Goal: Task Accomplishment & Management: Manage account settings

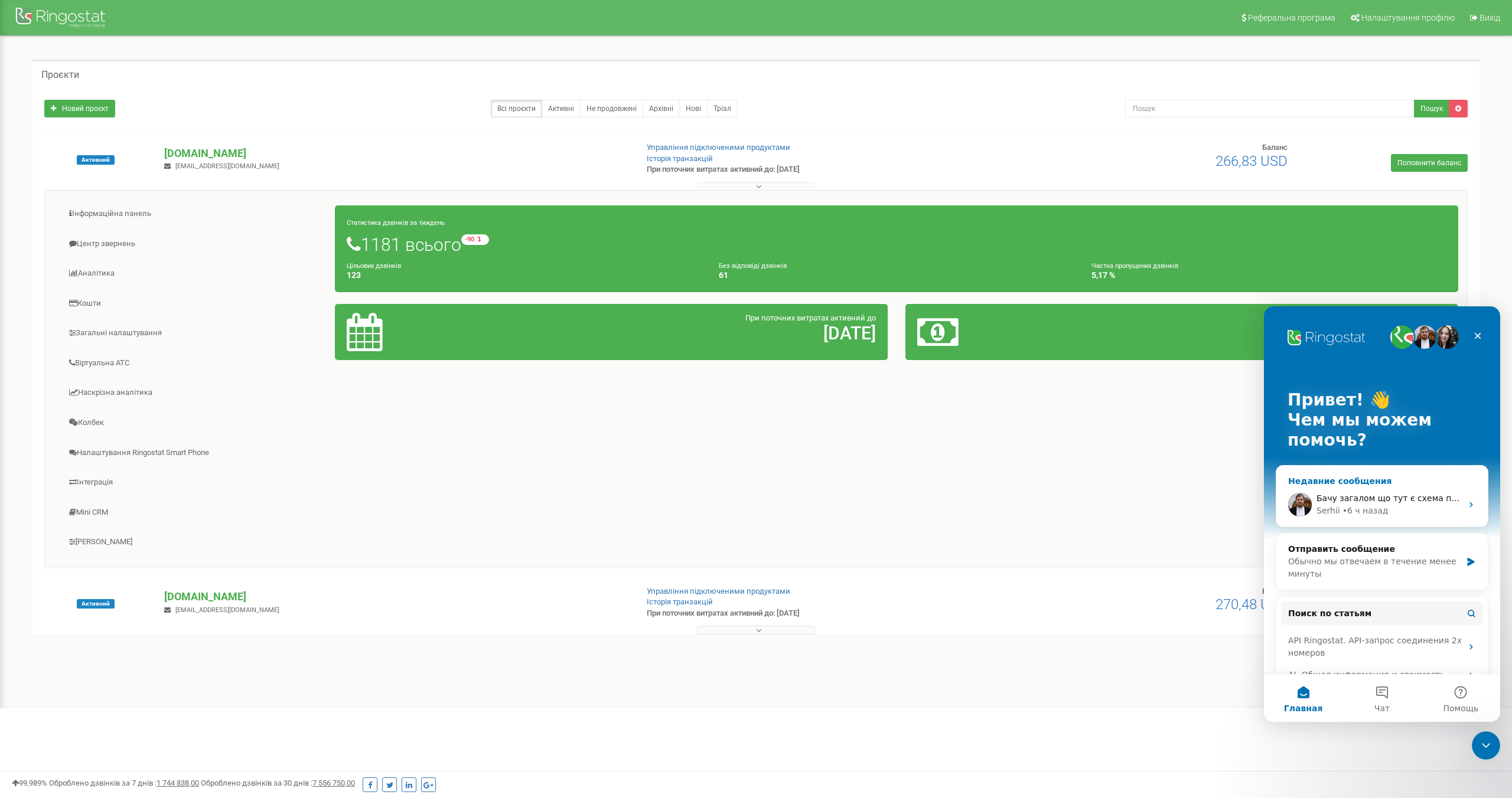
click at [1391, 505] on div "Serhii • 6 ч назад" at bounding box center [1389, 511] width 145 height 12
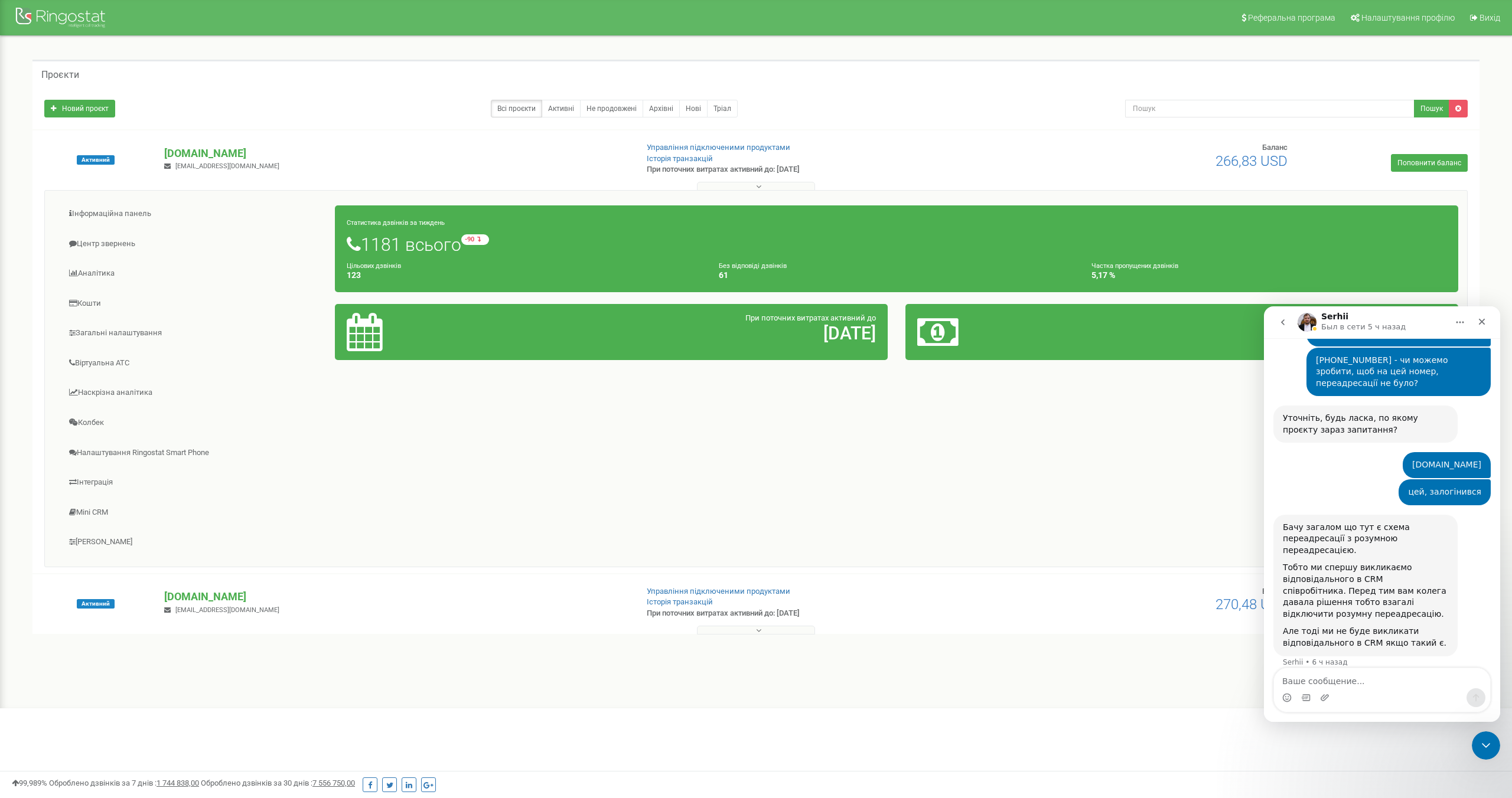
scroll to position [552, 0]
click at [1327, 681] on textarea "Ваше сообщение..." at bounding box center [1382, 678] width 216 height 20
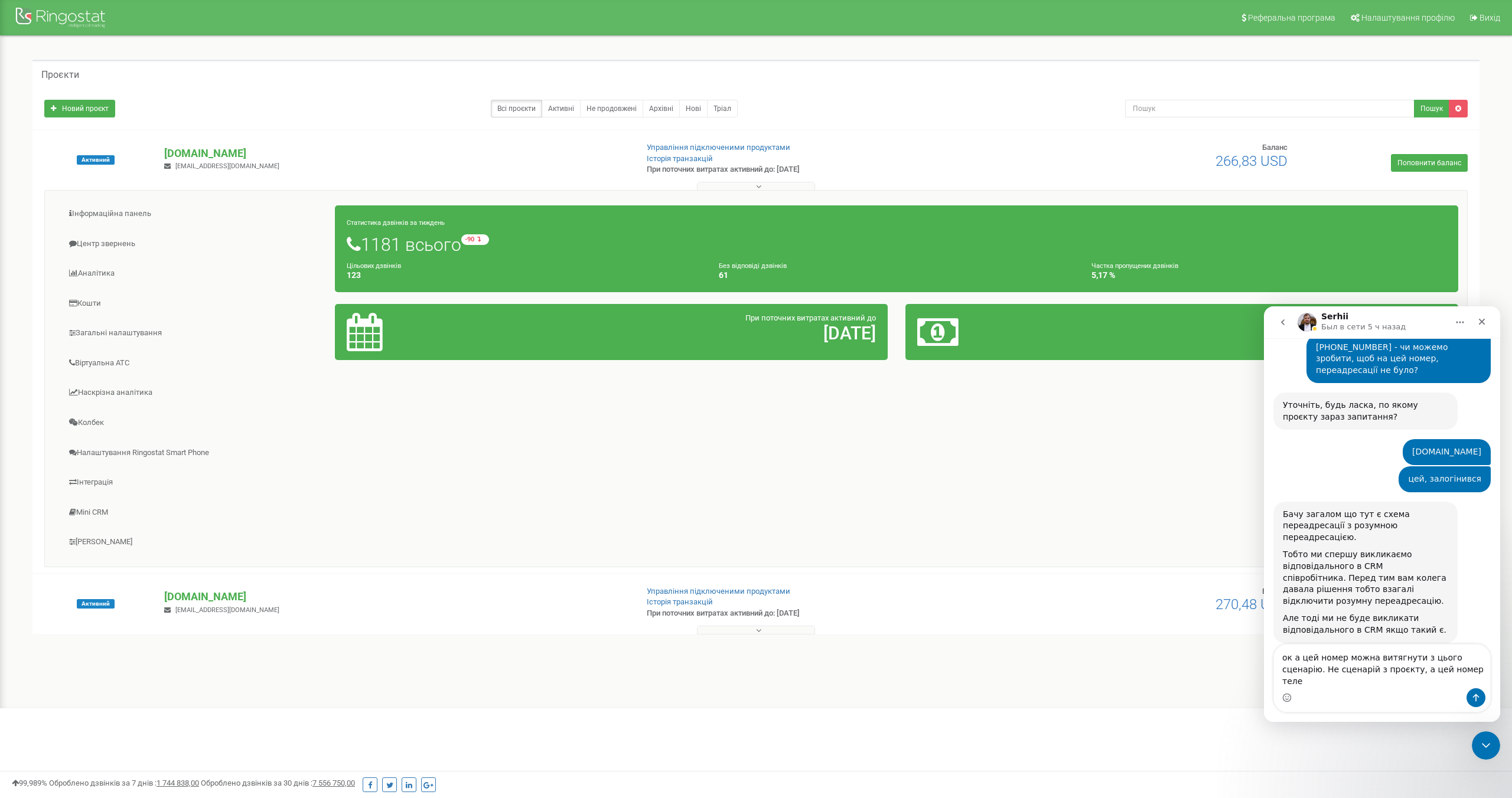
scroll to position [578, 0]
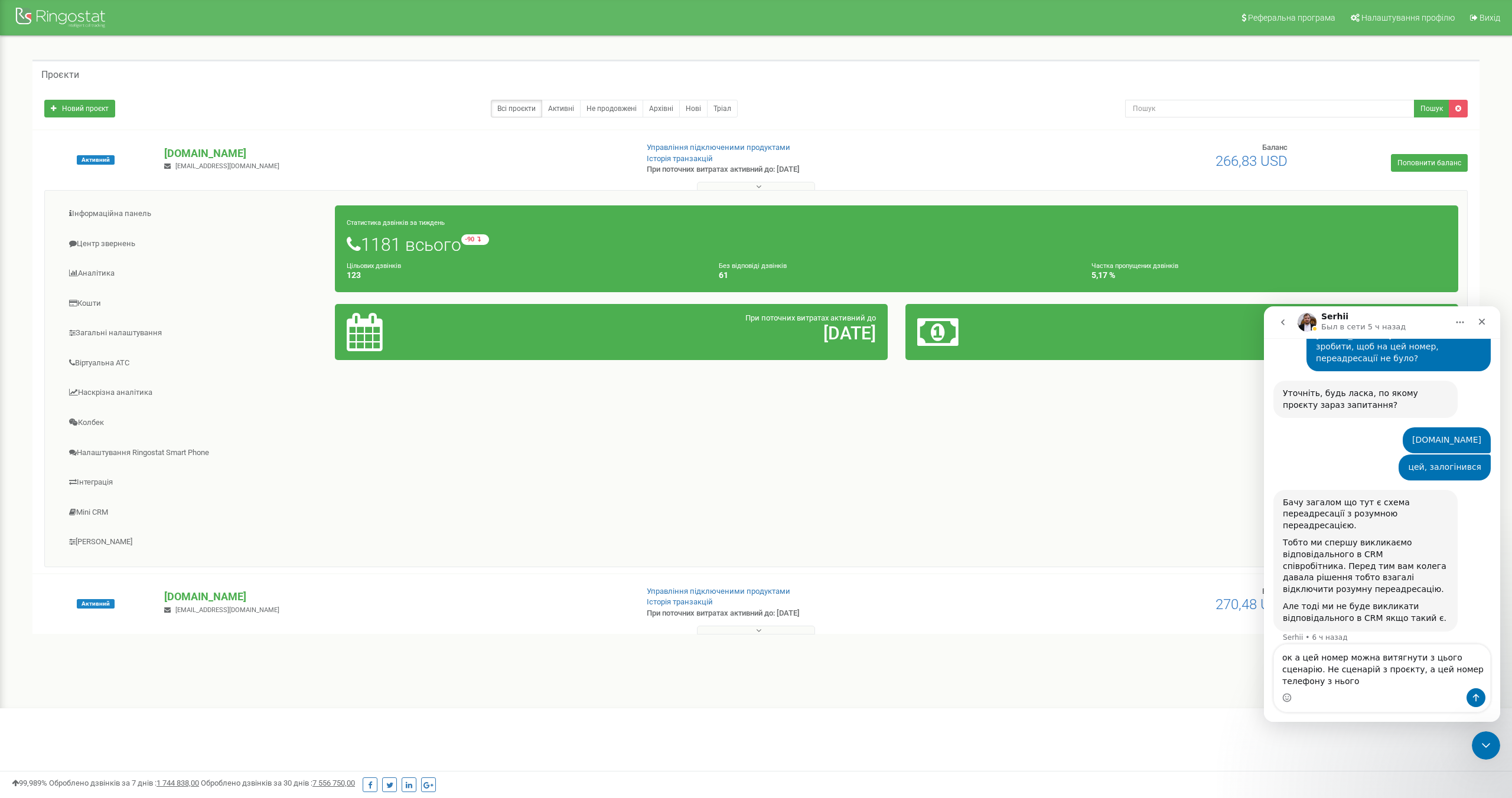
type textarea "ок а цей номер можна витягнути з цього сценарію. Не сценарій з проєкту, а цей н…"
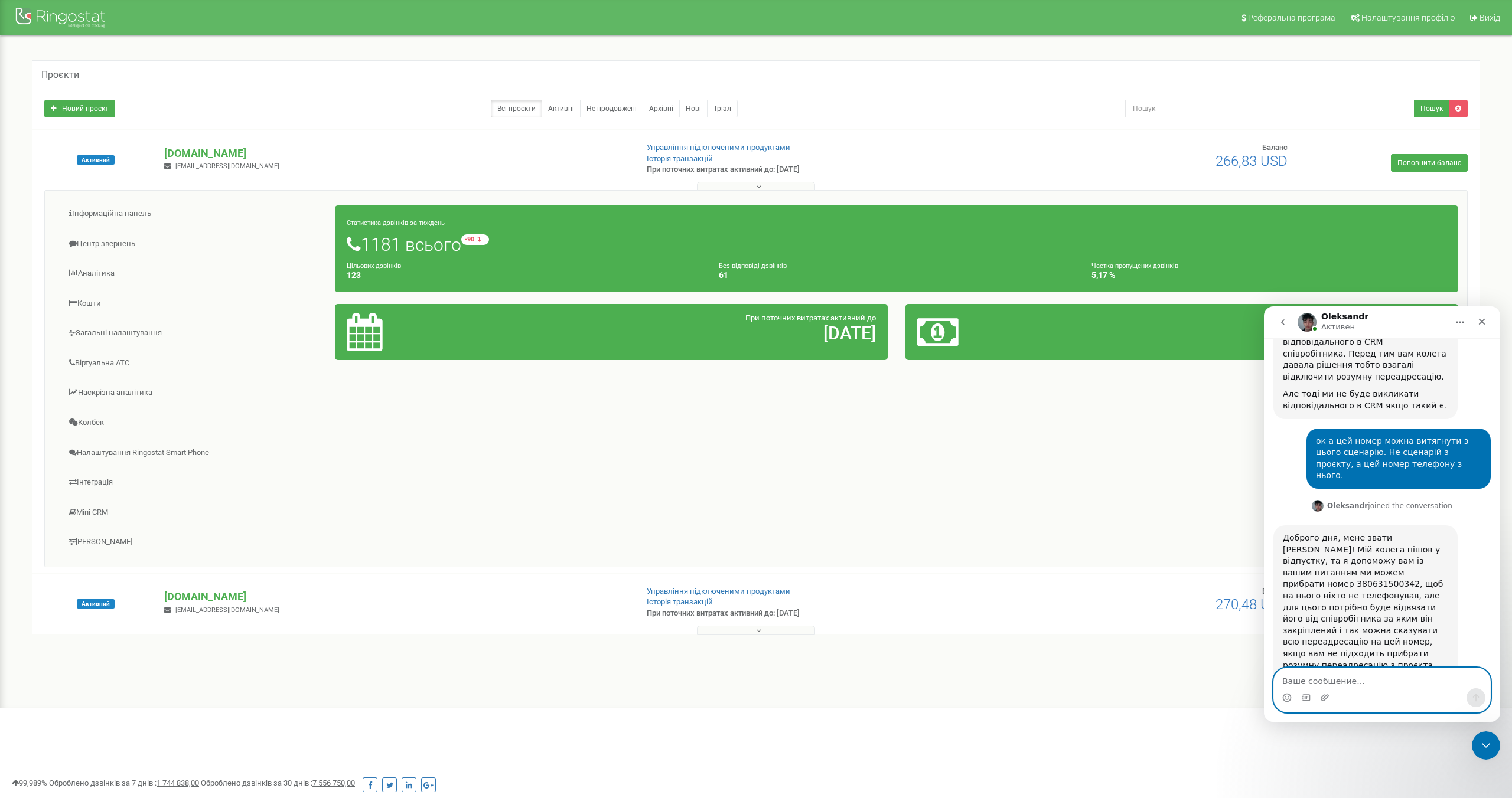
scroll to position [818, 0]
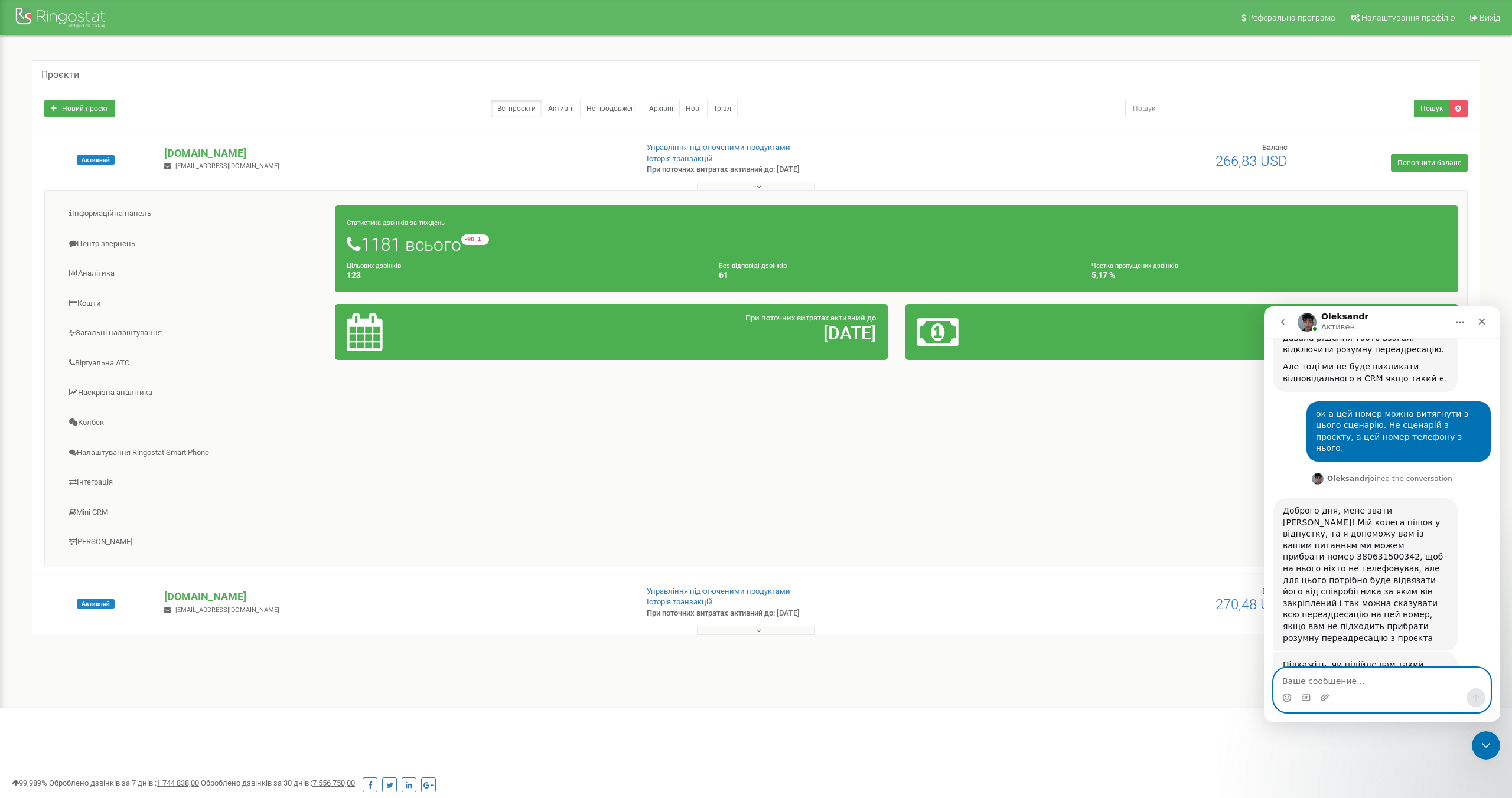
click at [1308, 680] on textarea "Ваше сообщение..." at bounding box center [1382, 678] width 216 height 20
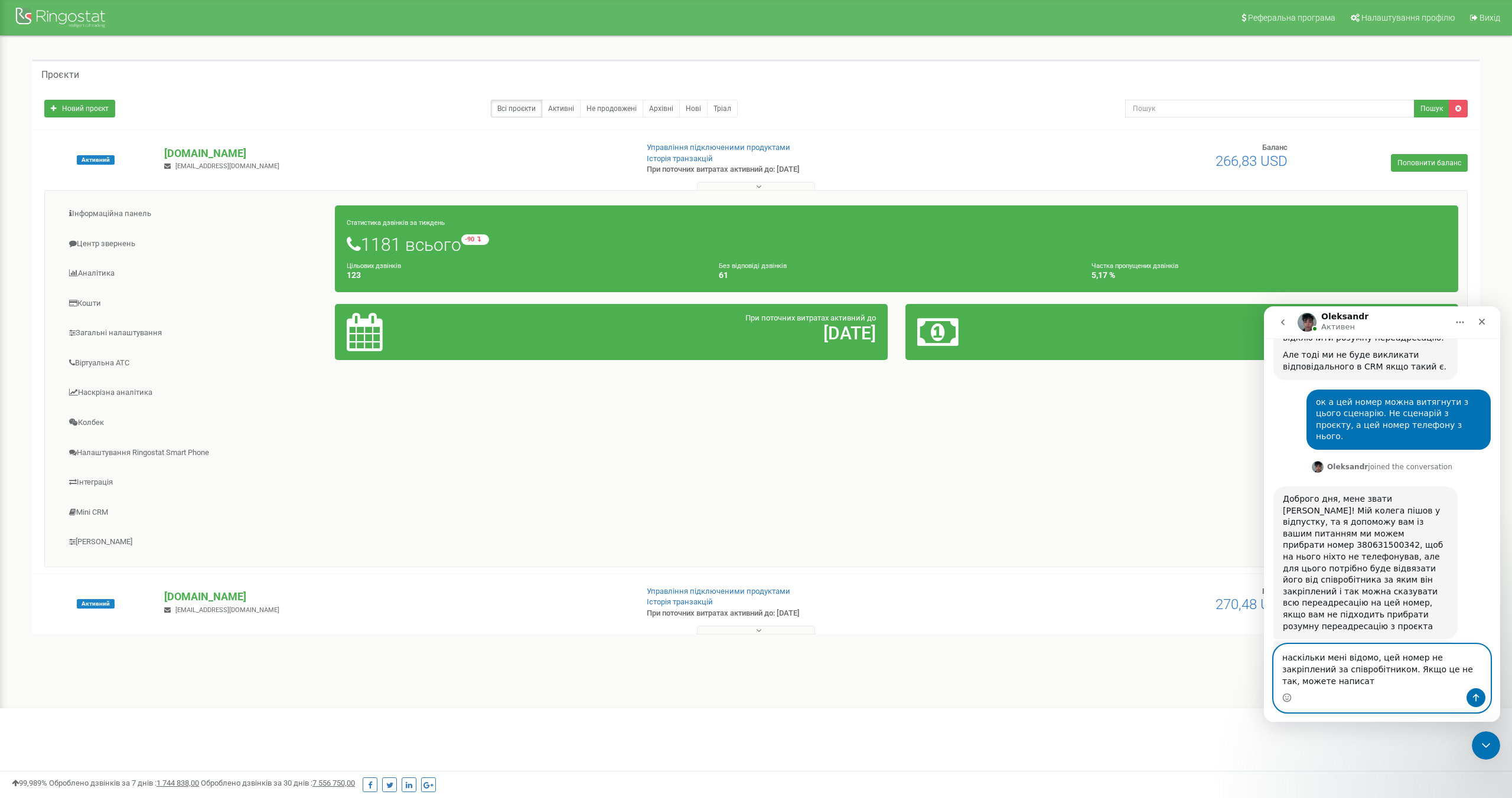
scroll to position [841, 0]
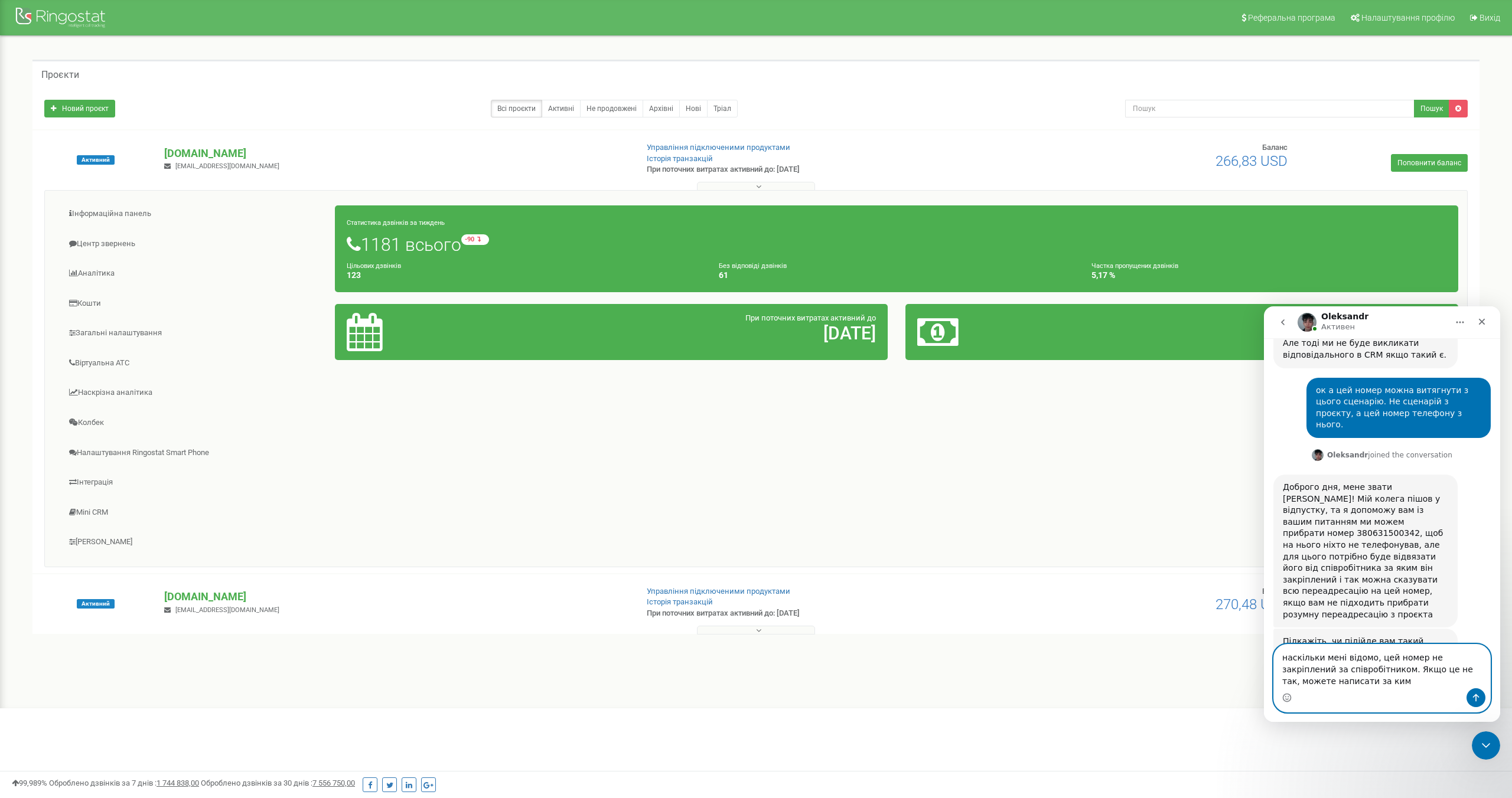
type textarea "наскільки мені відомо, цей номер не закріплений за співробітником. Якщо це не т…"
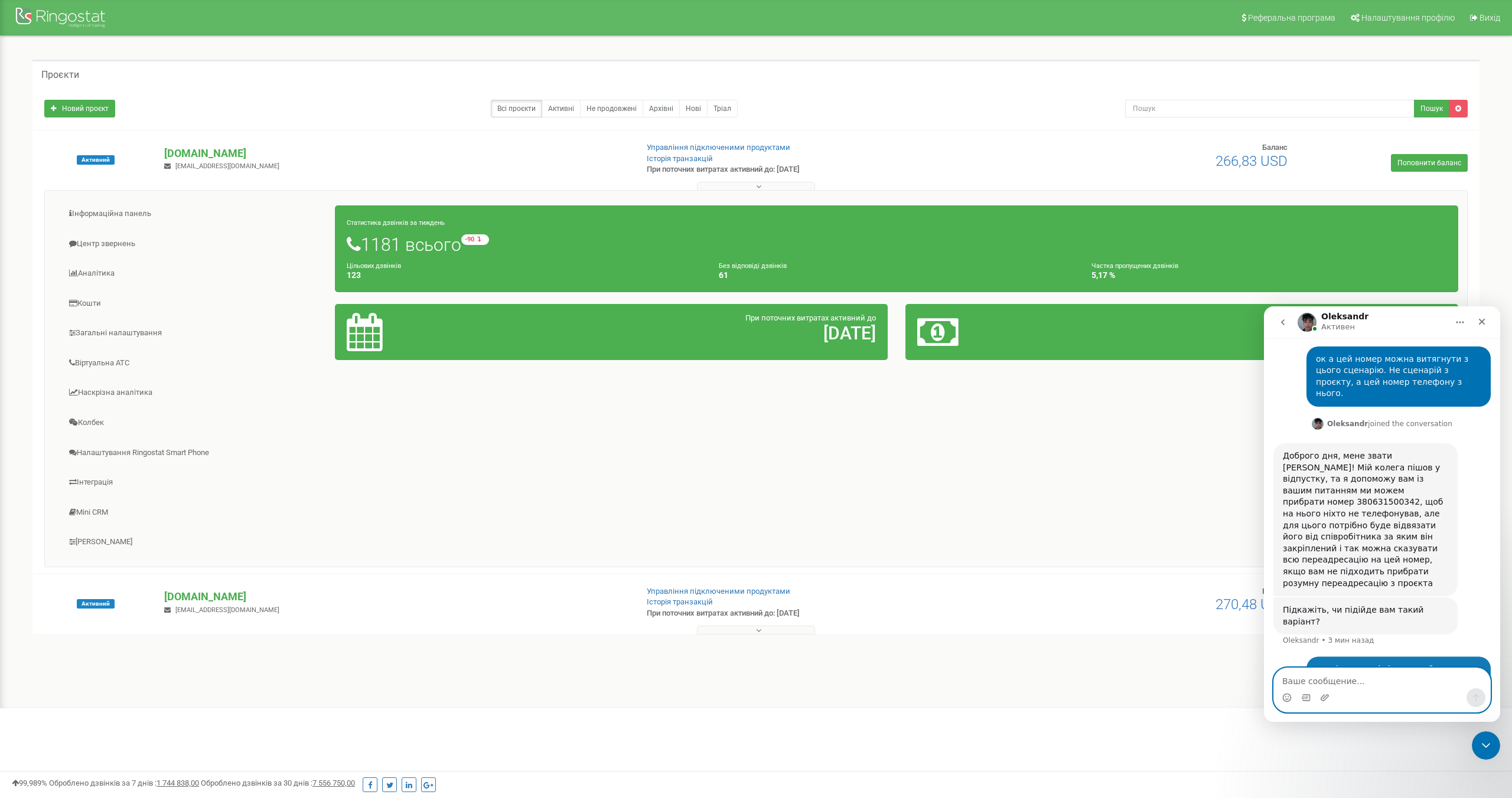
scroll to position [876, 0]
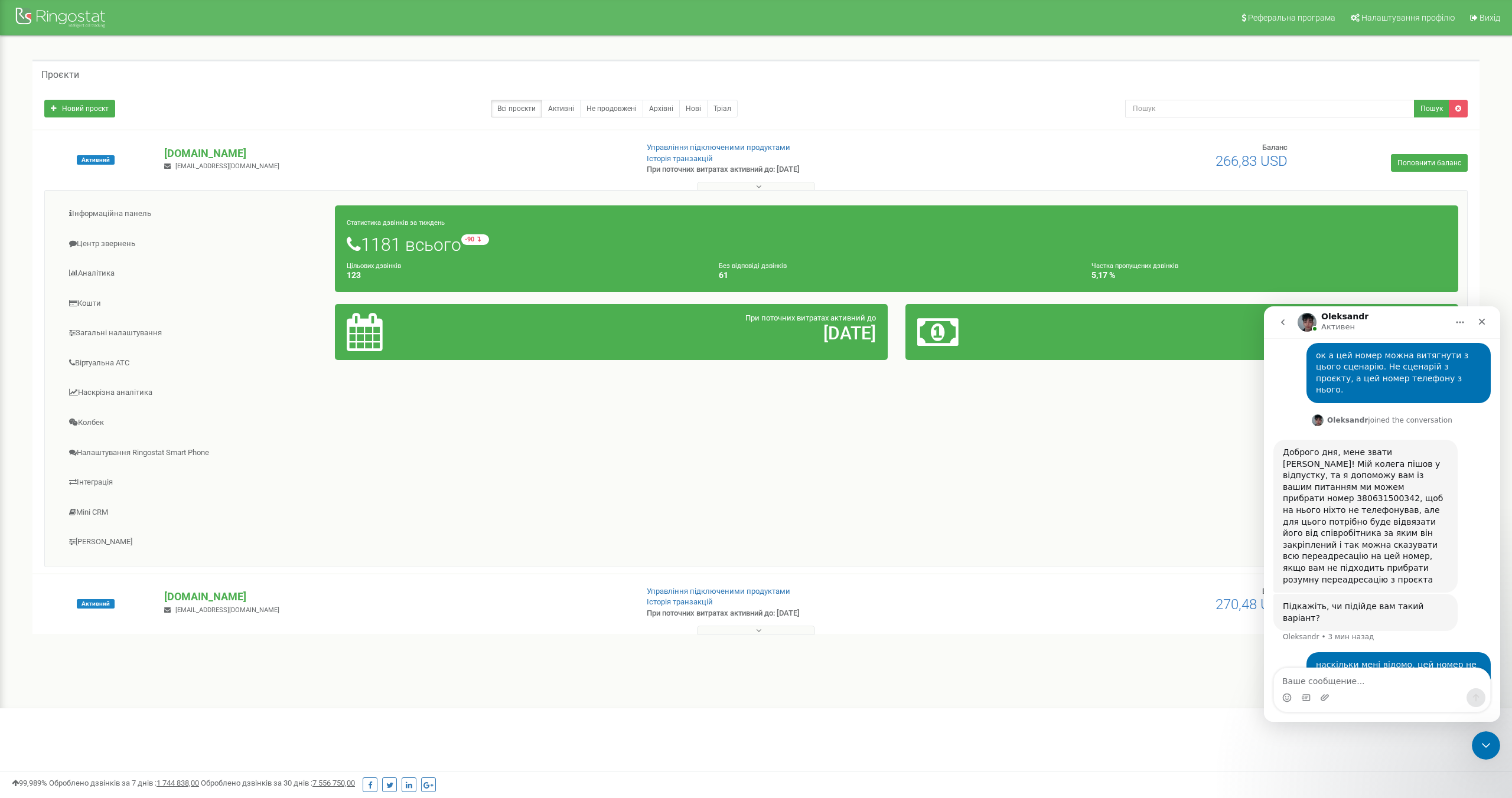
click at [1322, 415] on img "Oleksandr говорит…" at bounding box center [1317, 420] width 12 height 12
click at [1305, 323] on img "Мессенджер Intercom" at bounding box center [1307, 323] width 19 height 19
click at [1305, 325] on img "Мессенджер Intercom" at bounding box center [1307, 323] width 19 height 19
click at [1309, 680] on textarea "Ваше сообщение..." at bounding box center [1382, 678] width 216 height 20
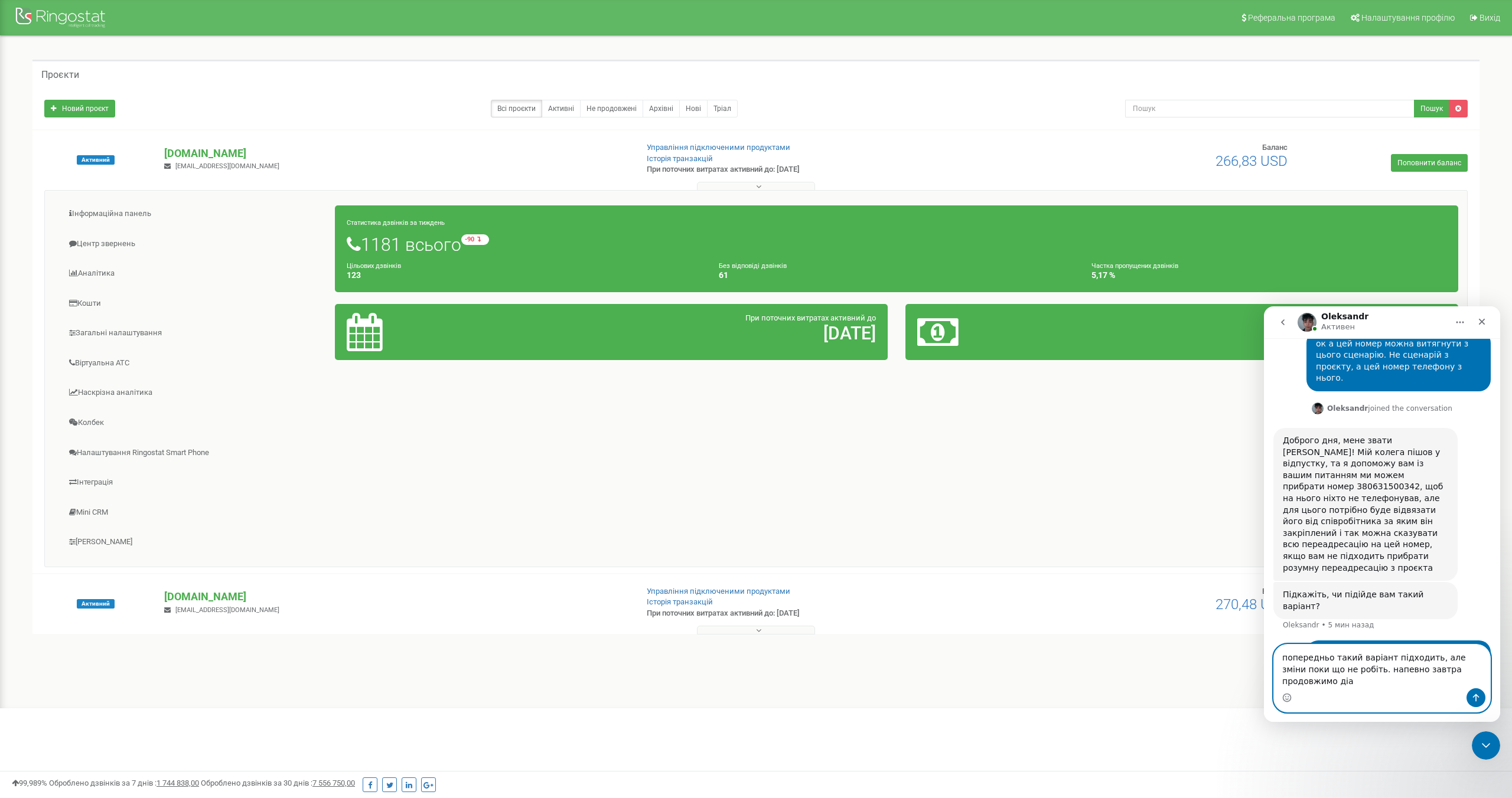
scroll to position [899, 0]
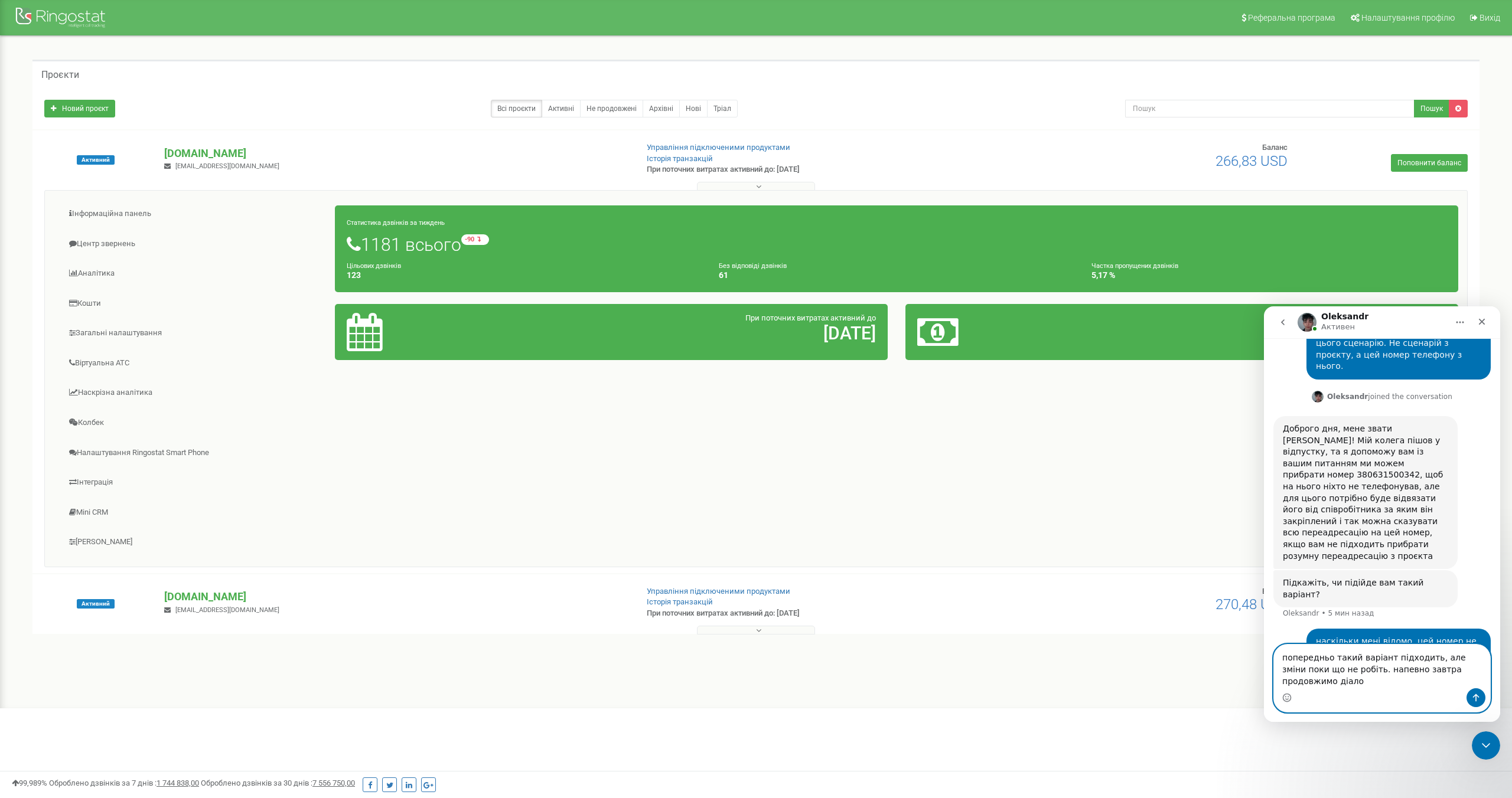
type textarea "попередньо такий варіант підходить, але зміни поки що не робіть. напевно завтра…"
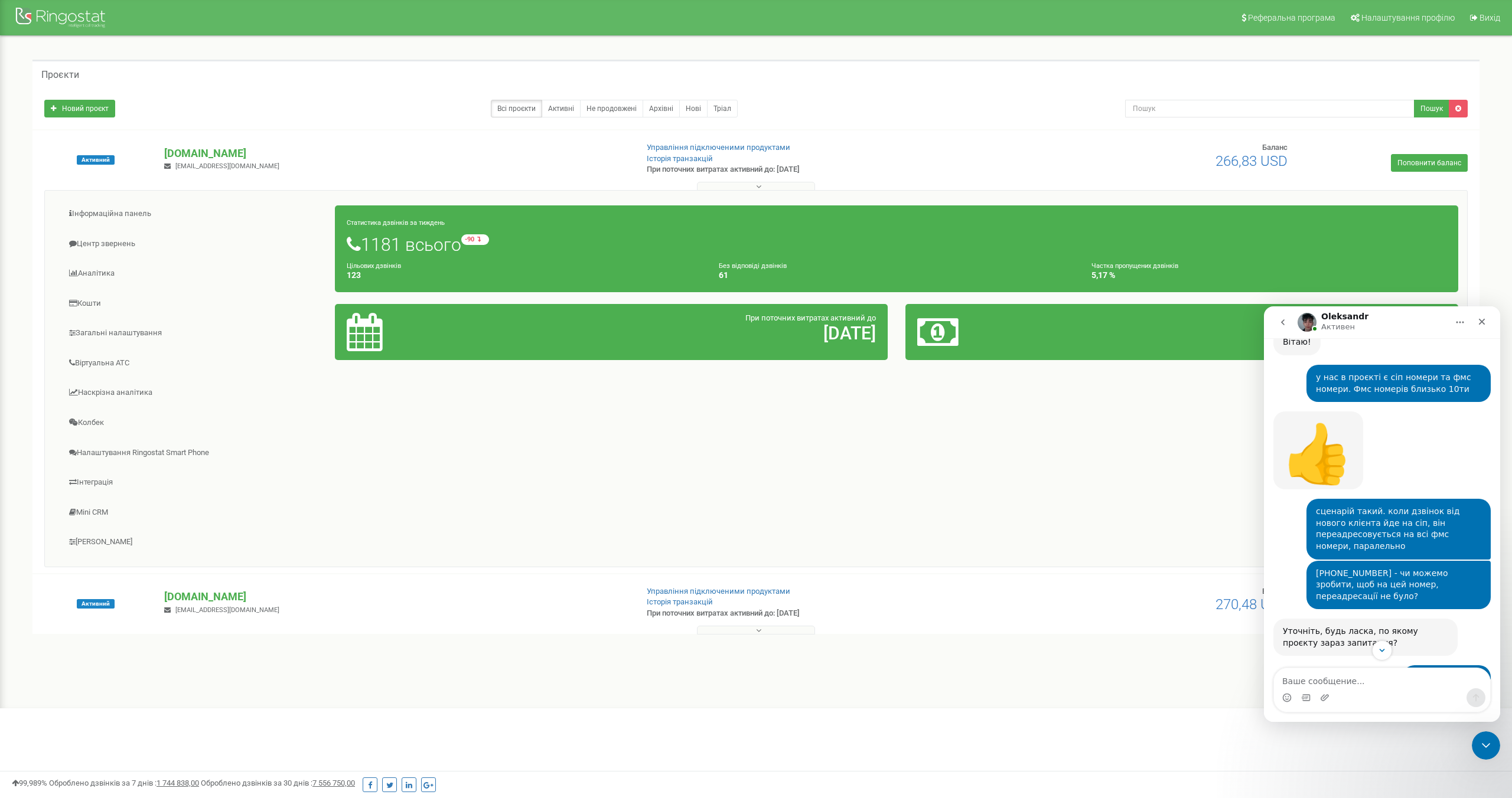
scroll to position [338, 0]
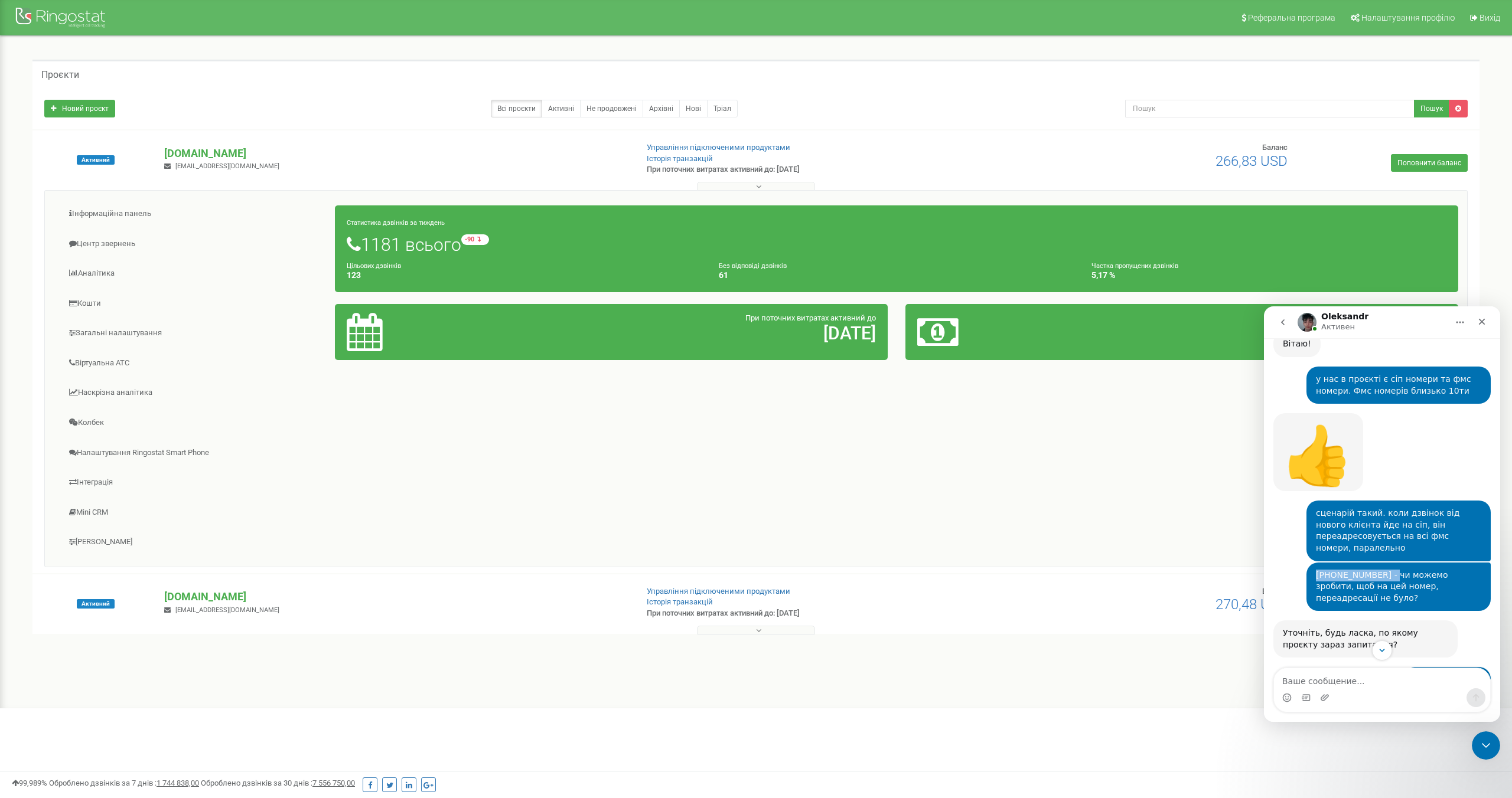
drag, startPoint x: 1390, startPoint y: 565, endPoint x: 1318, endPoint y: 566, distance: 72.0
click at [1318, 570] on div "[PHONE_NUMBER] - чи можемо зробити, щоб на цей номер, переадресації не було?" at bounding box center [1398, 587] width 165 height 35
copy div "+380 63 150 03 42"
click at [1145, 111] on input "text" at bounding box center [1269, 109] width 289 height 17
type input "+380 63 150 03 42"
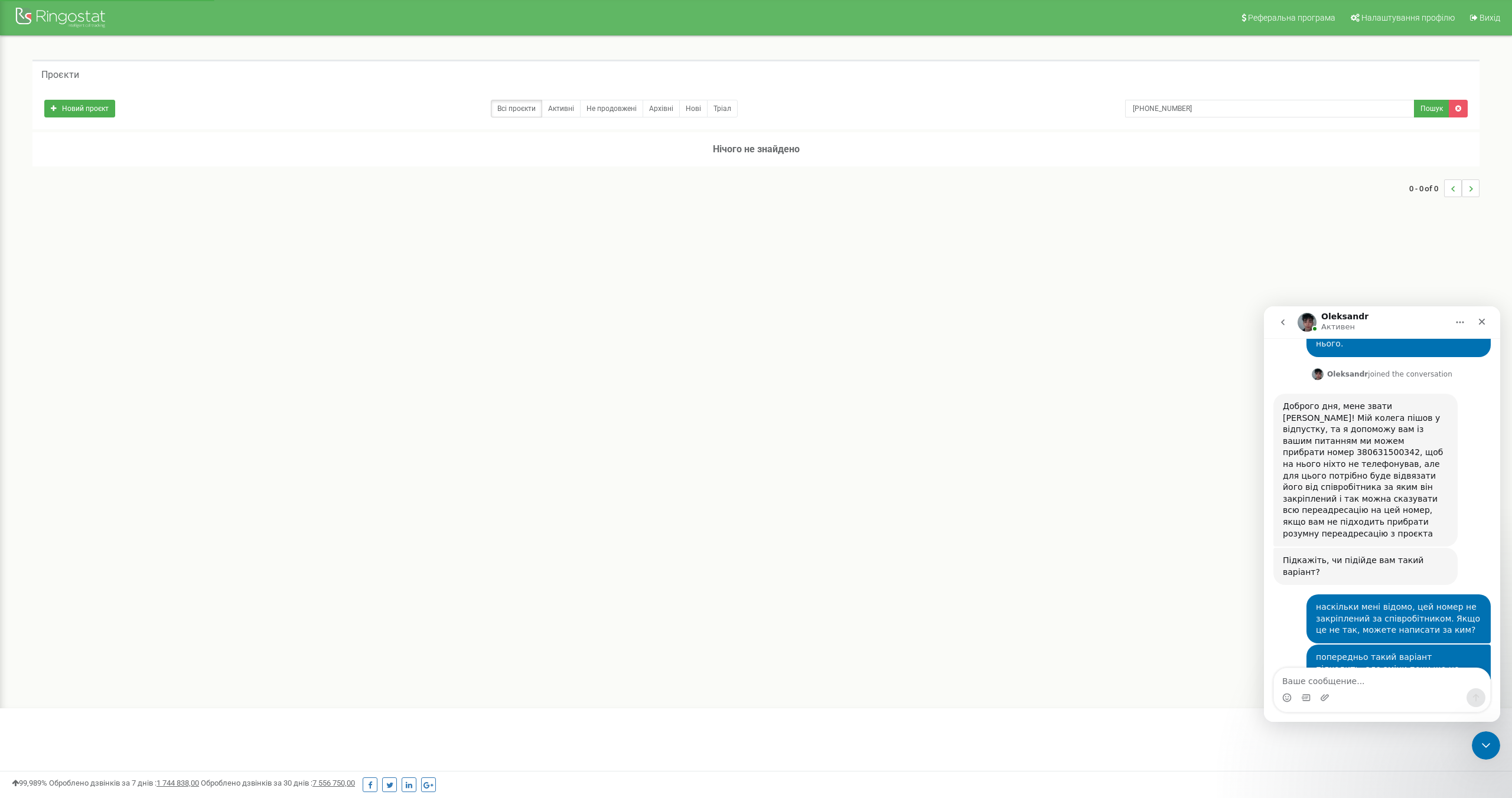
scroll to position [984, 0]
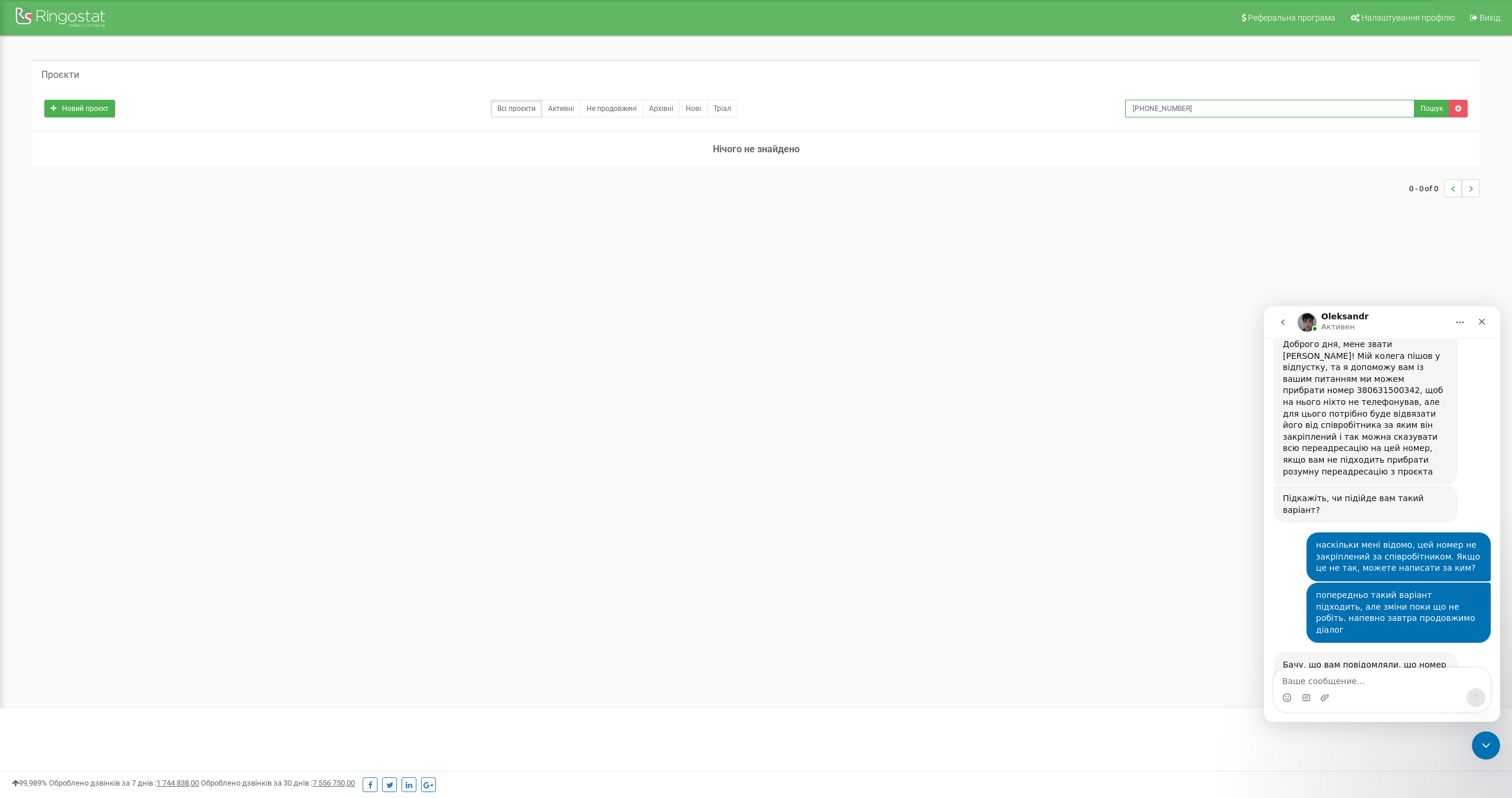
click at [1139, 107] on input "+380 63 150 03 42" at bounding box center [1269, 109] width 289 height 17
type input "80631500342"
click at [1421, 107] on button "Пошук" at bounding box center [1431, 109] width 36 height 17
click at [1136, 106] on input "80631500342" at bounding box center [1269, 109] width 289 height 17
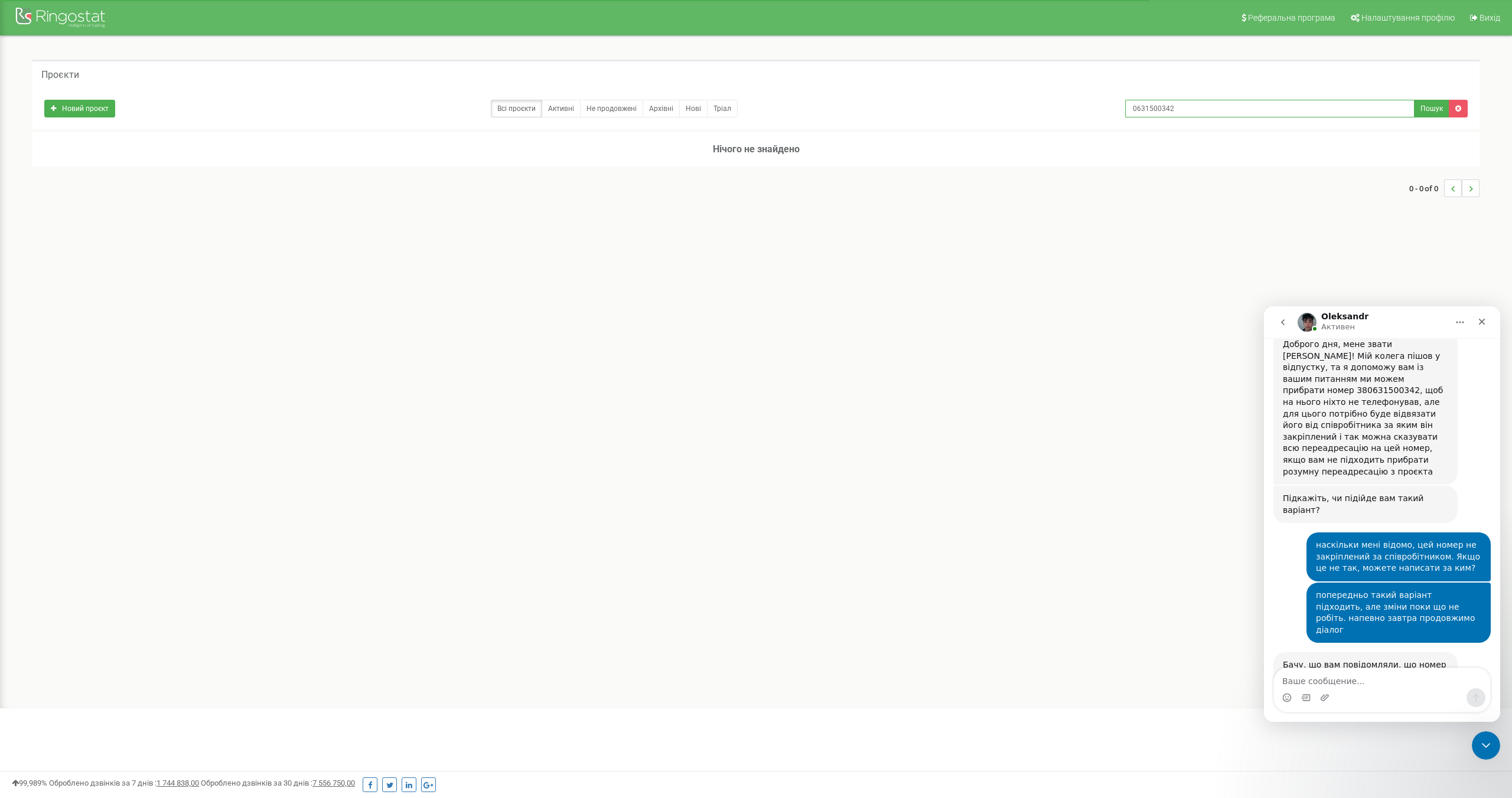
type input "0631500342"
drag, startPoint x: 1174, startPoint y: 109, endPoint x: 1113, endPoint y: 110, distance: 61.0
click at [1113, 111] on div "Новий проєкт Всі проєкти Активні Не продовжені Архівні Нові Тріал 0631500342 По…" at bounding box center [756, 106] width 1441 height 24
click at [91, 16] on div at bounding box center [62, 19] width 94 height 28
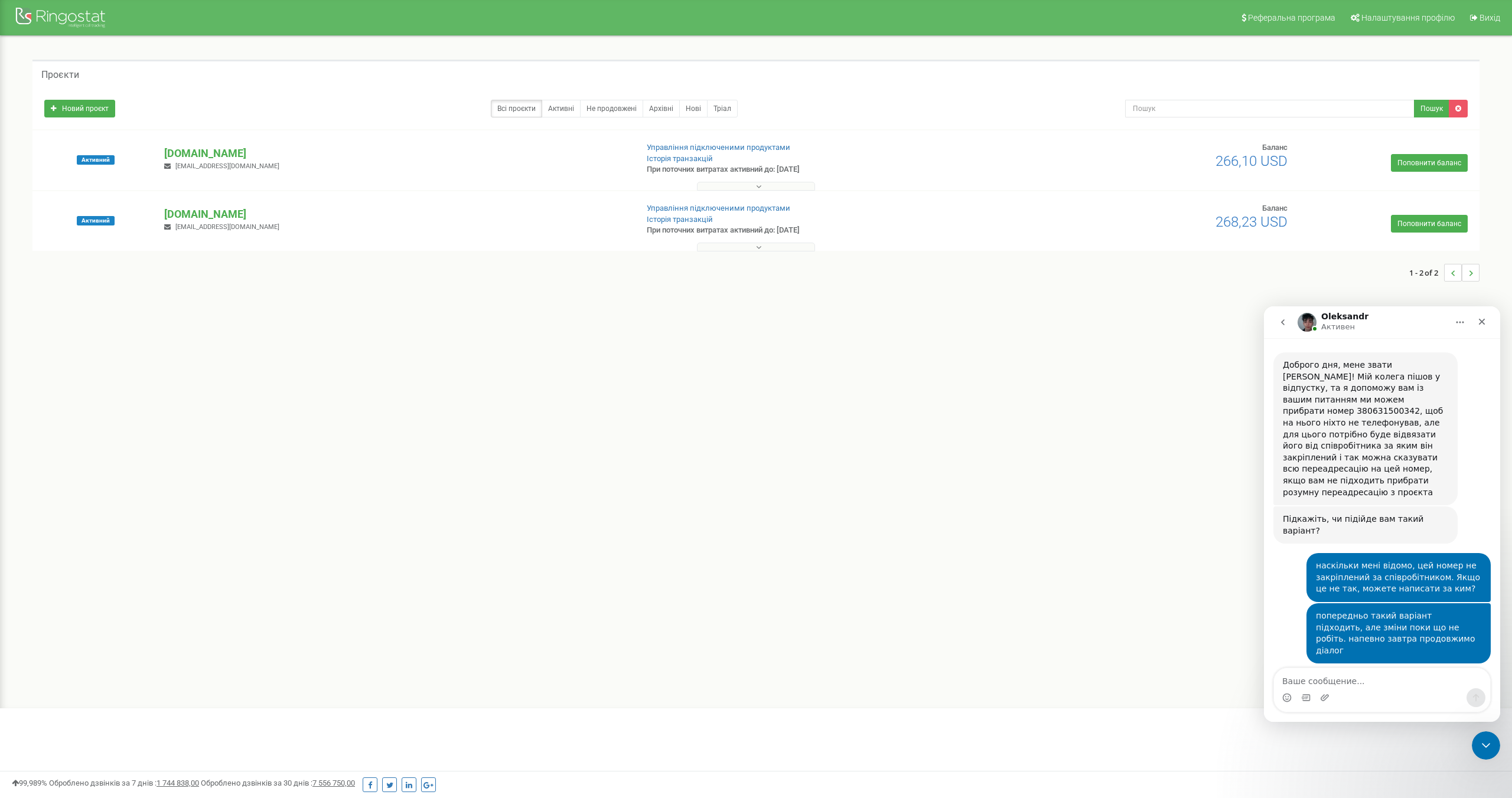
scroll to position [984, 0]
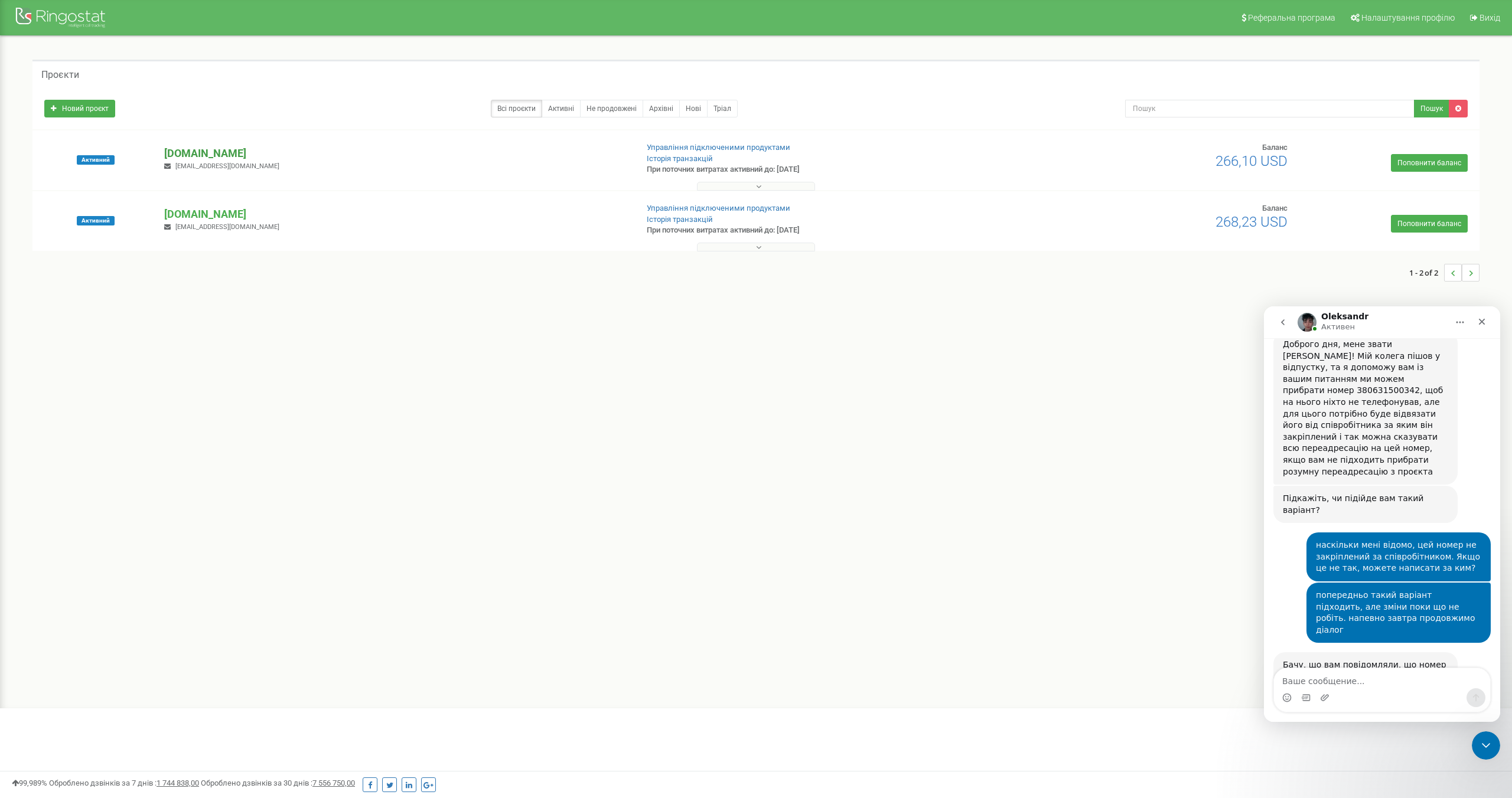
click at [196, 153] on p "[DOMAIN_NAME]" at bounding box center [395, 153] width 462 height 15
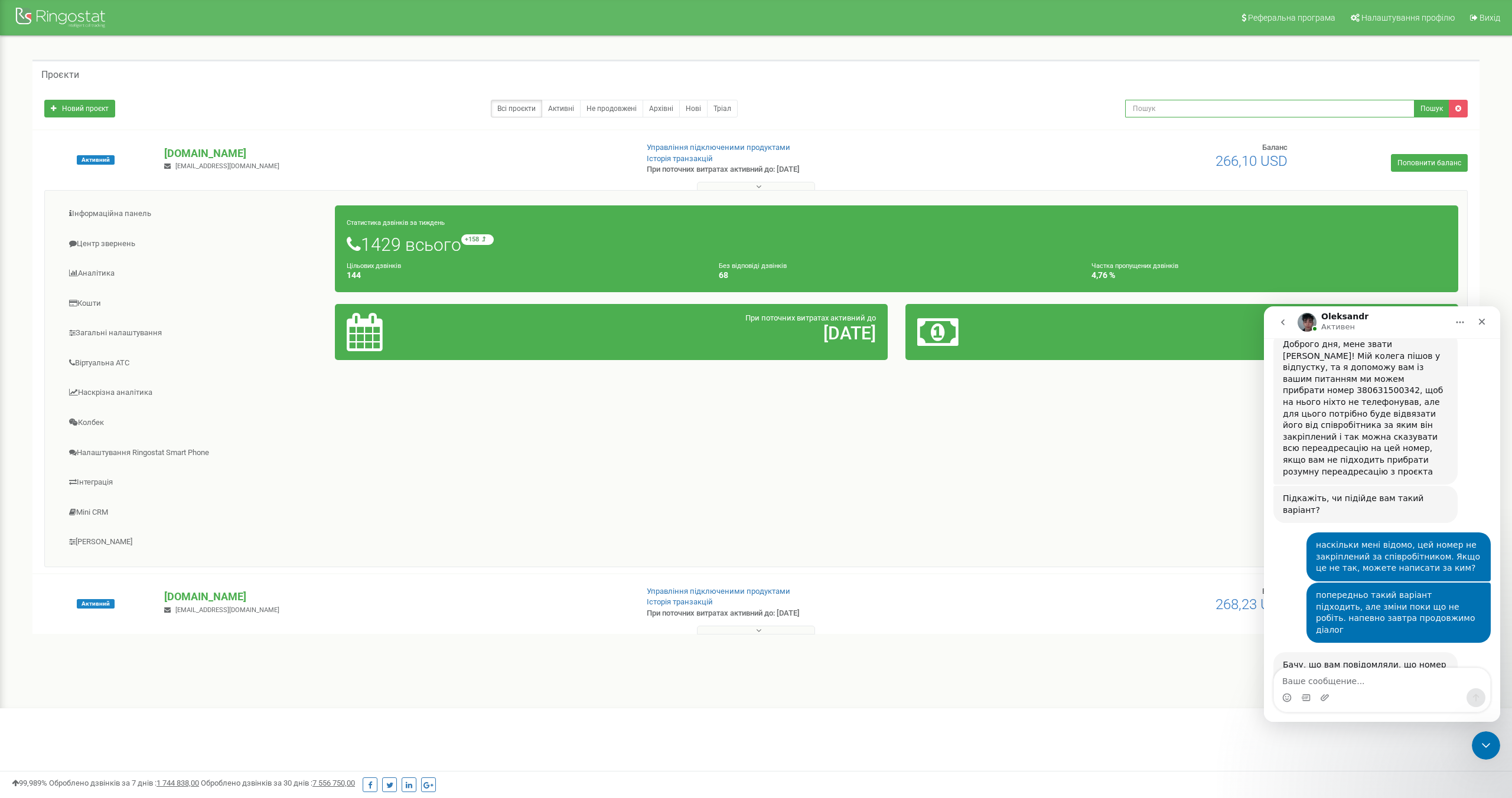
click at [1187, 110] on input "text" at bounding box center [1269, 109] width 289 height 17
paste input "0631500342"
type input "0631500342"
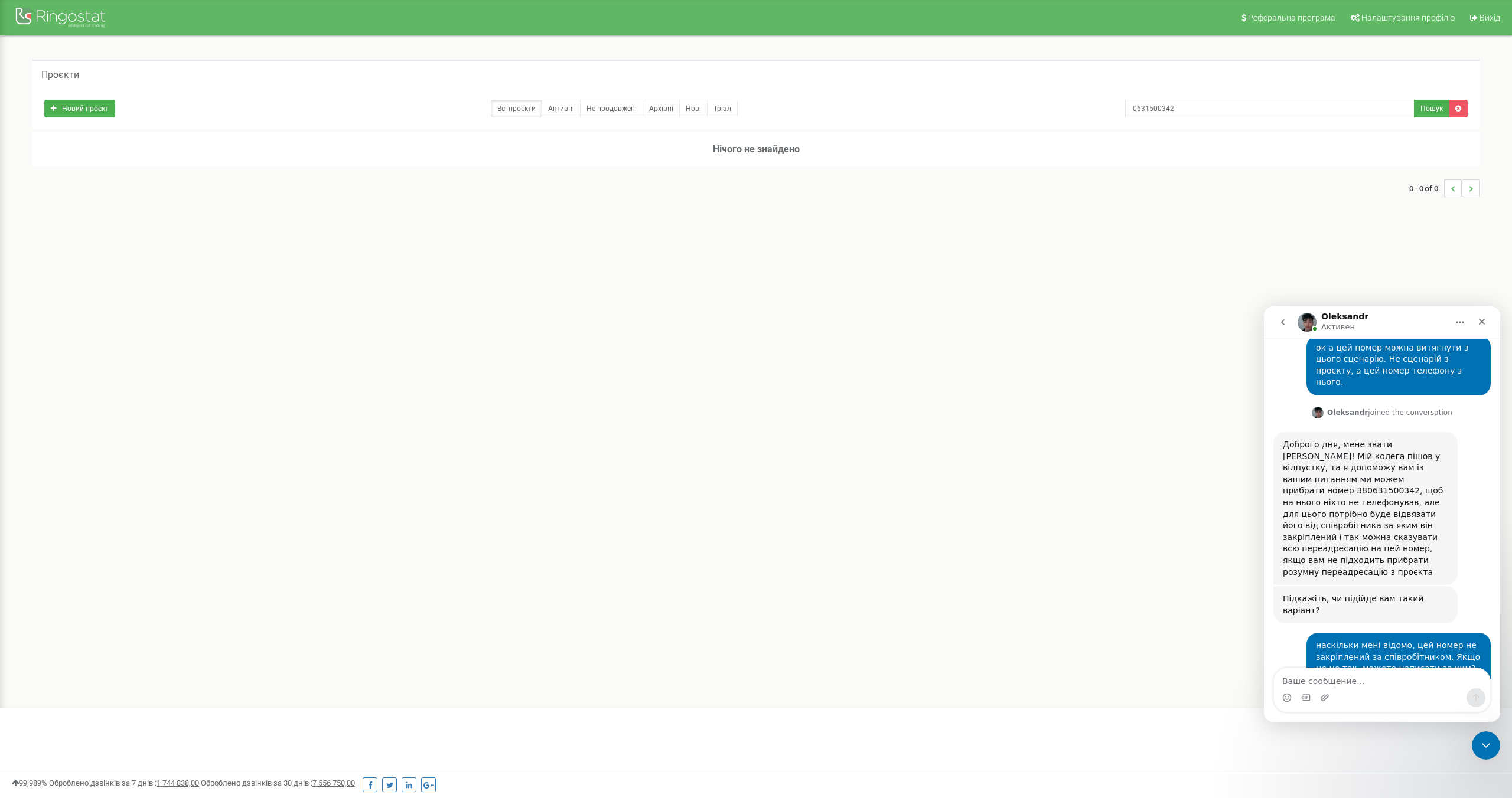
scroll to position [984, 0]
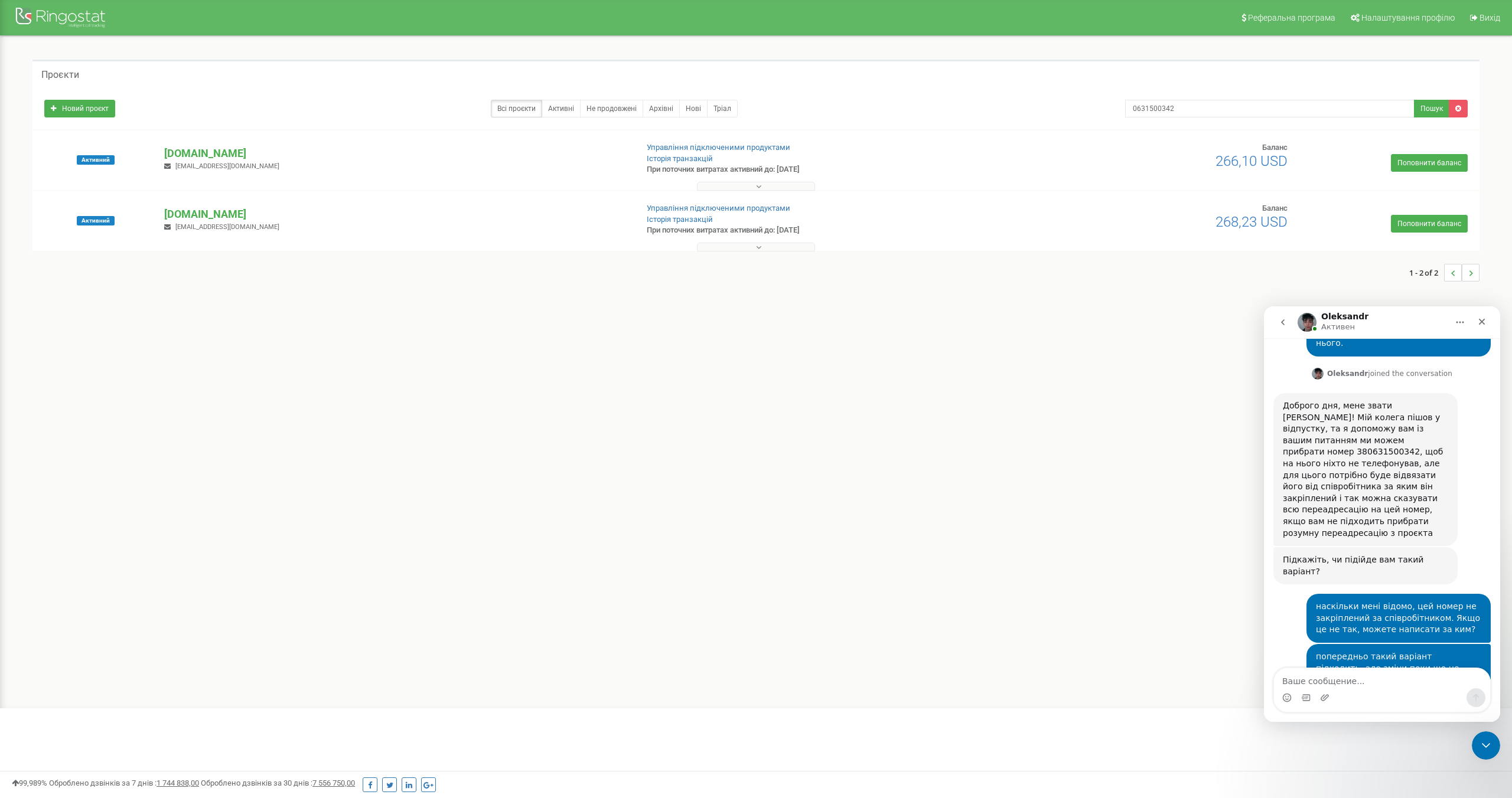
scroll to position [984, 0]
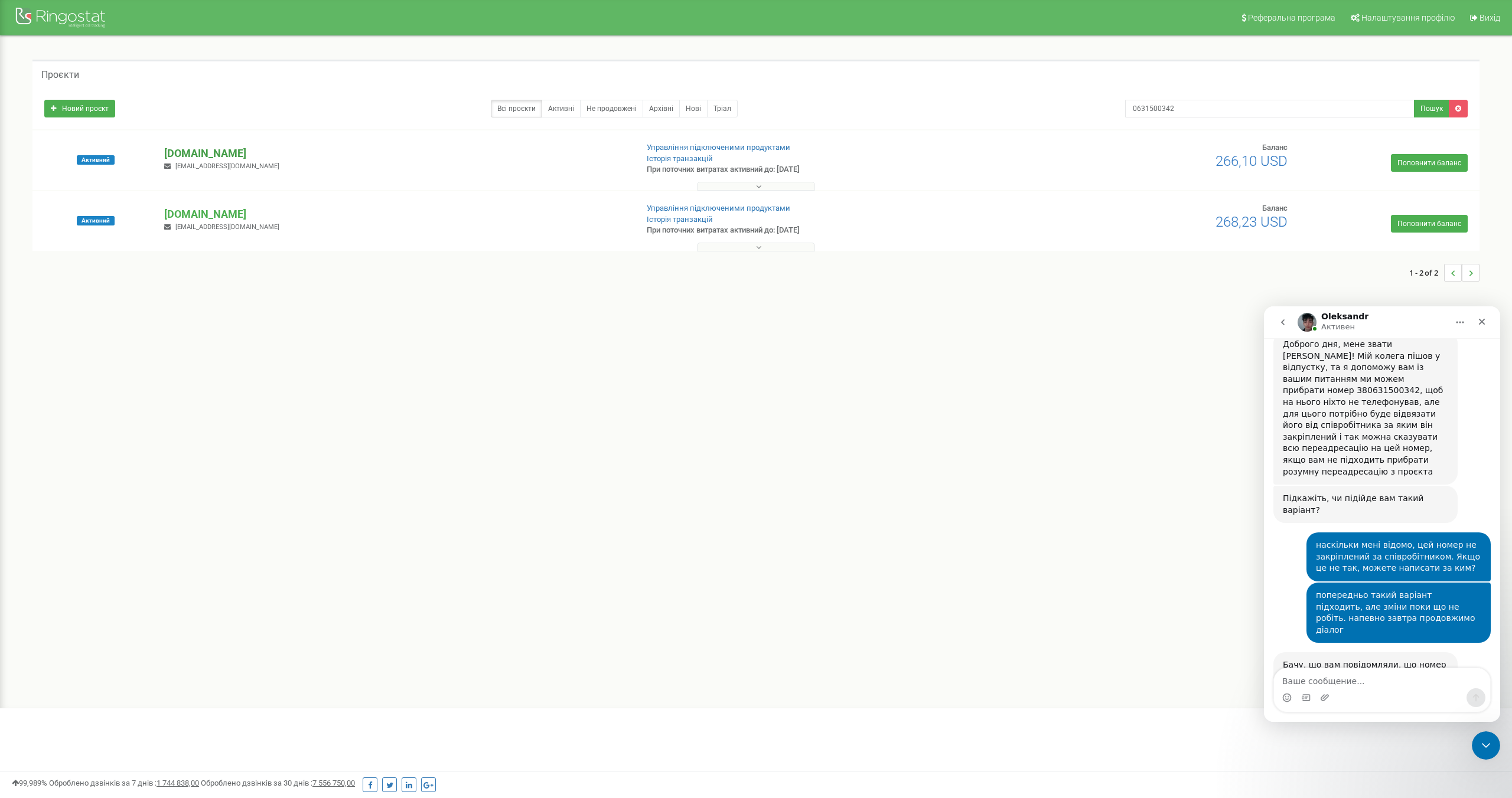
click at [215, 150] on p "[DOMAIN_NAME]" at bounding box center [395, 153] width 462 height 15
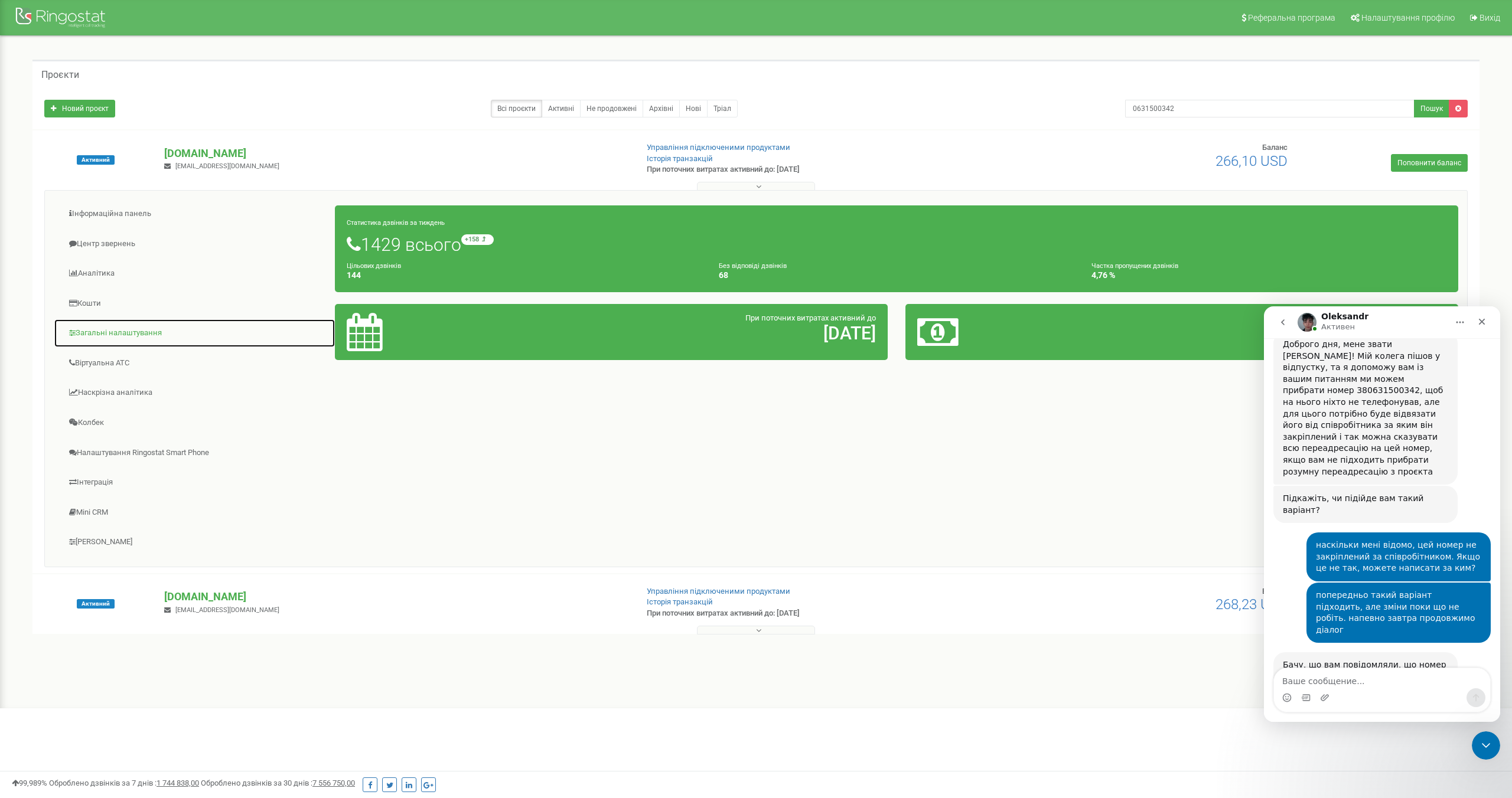
click at [120, 331] on link "Загальні налаштування" at bounding box center [194, 333] width 282 height 29
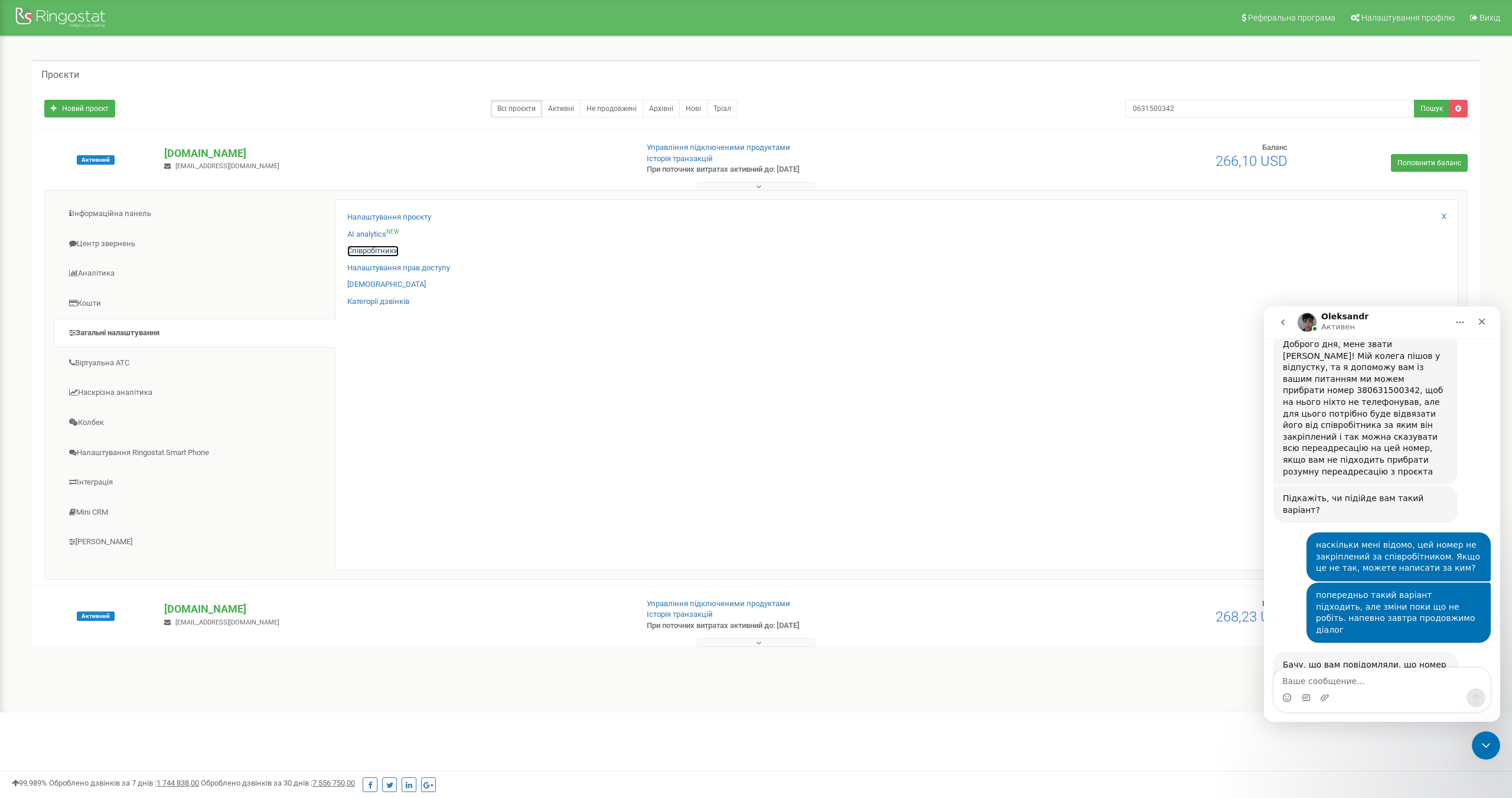
click at [378, 252] on link "Співробітники" at bounding box center [373, 251] width 51 height 11
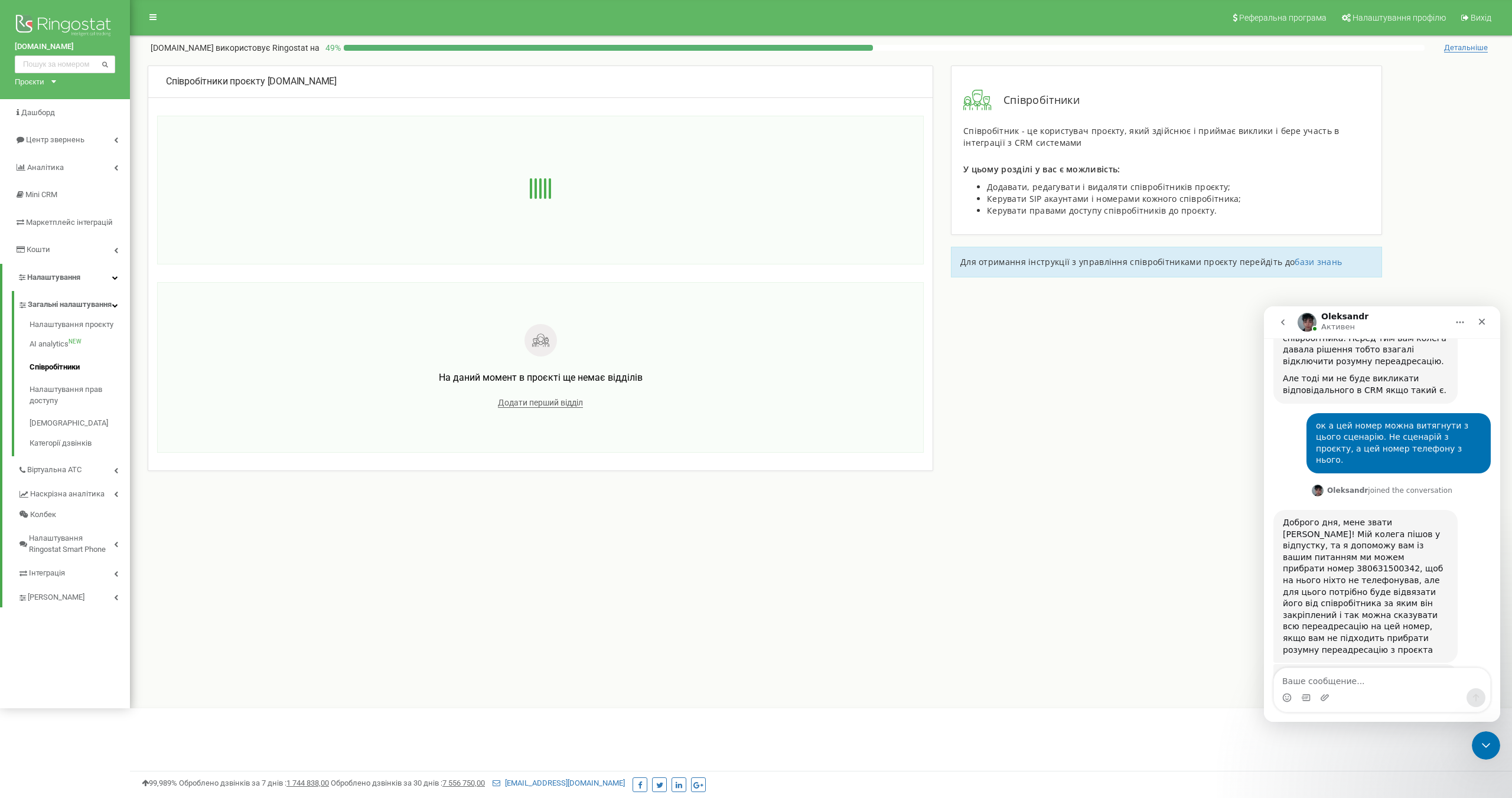
scroll to position [984, 0]
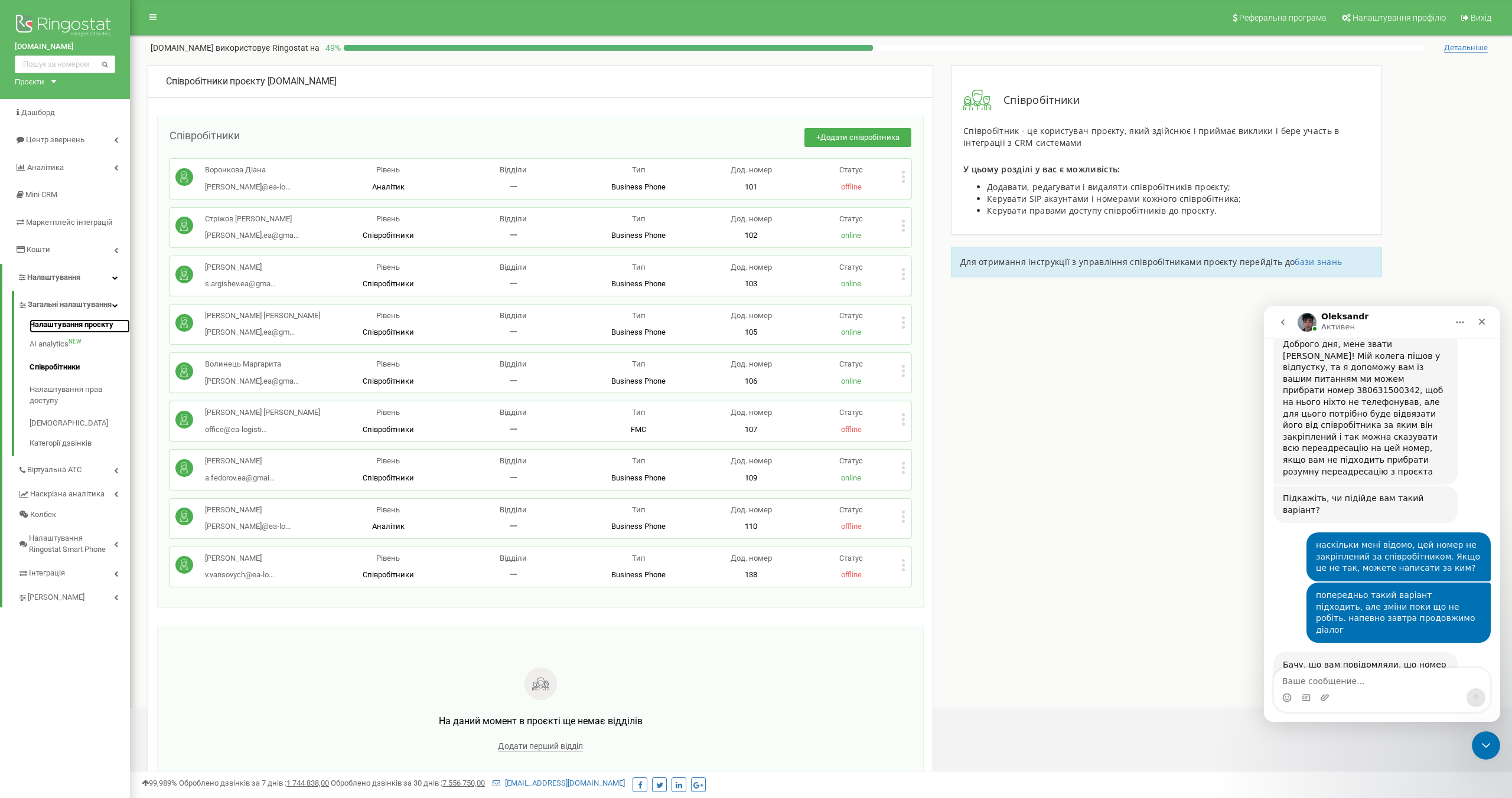
click at [57, 333] on link "Налаштування проєкту" at bounding box center [80, 327] width 100 height 14
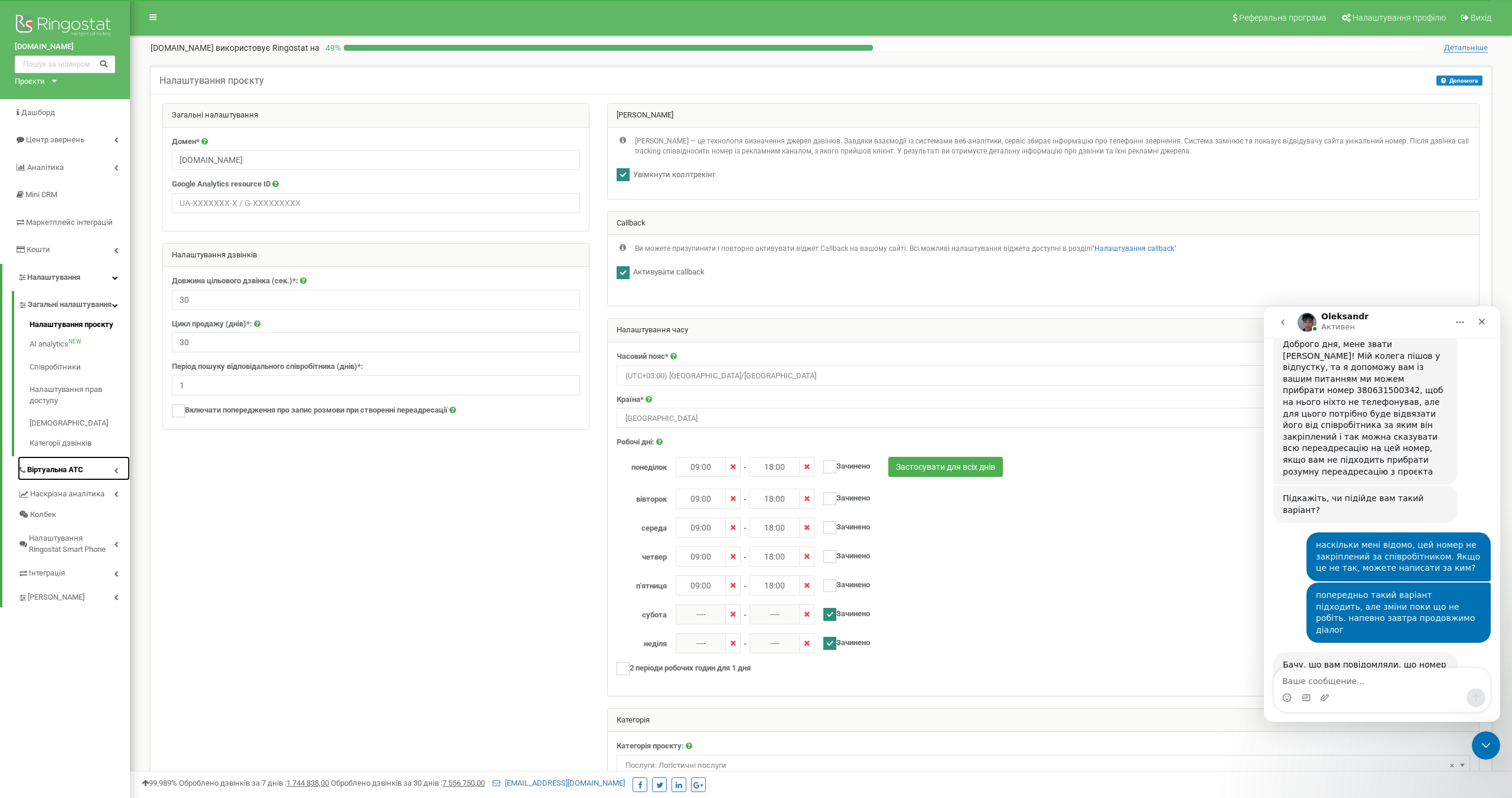
click at [55, 476] on span "Віртуальна АТС" at bounding box center [54, 470] width 56 height 11
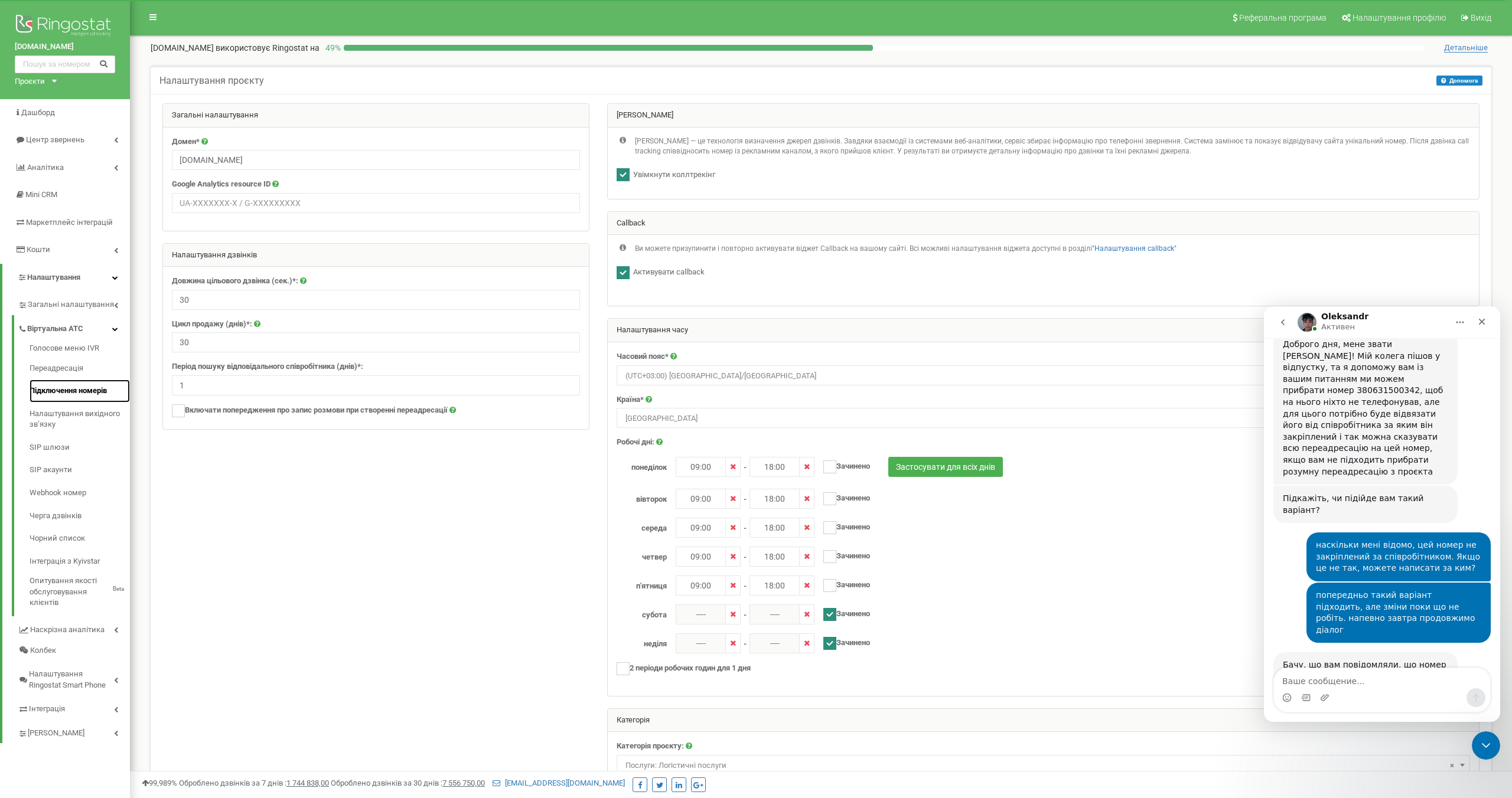
click at [81, 394] on link "Підключення номерів" at bounding box center [80, 391] width 100 height 23
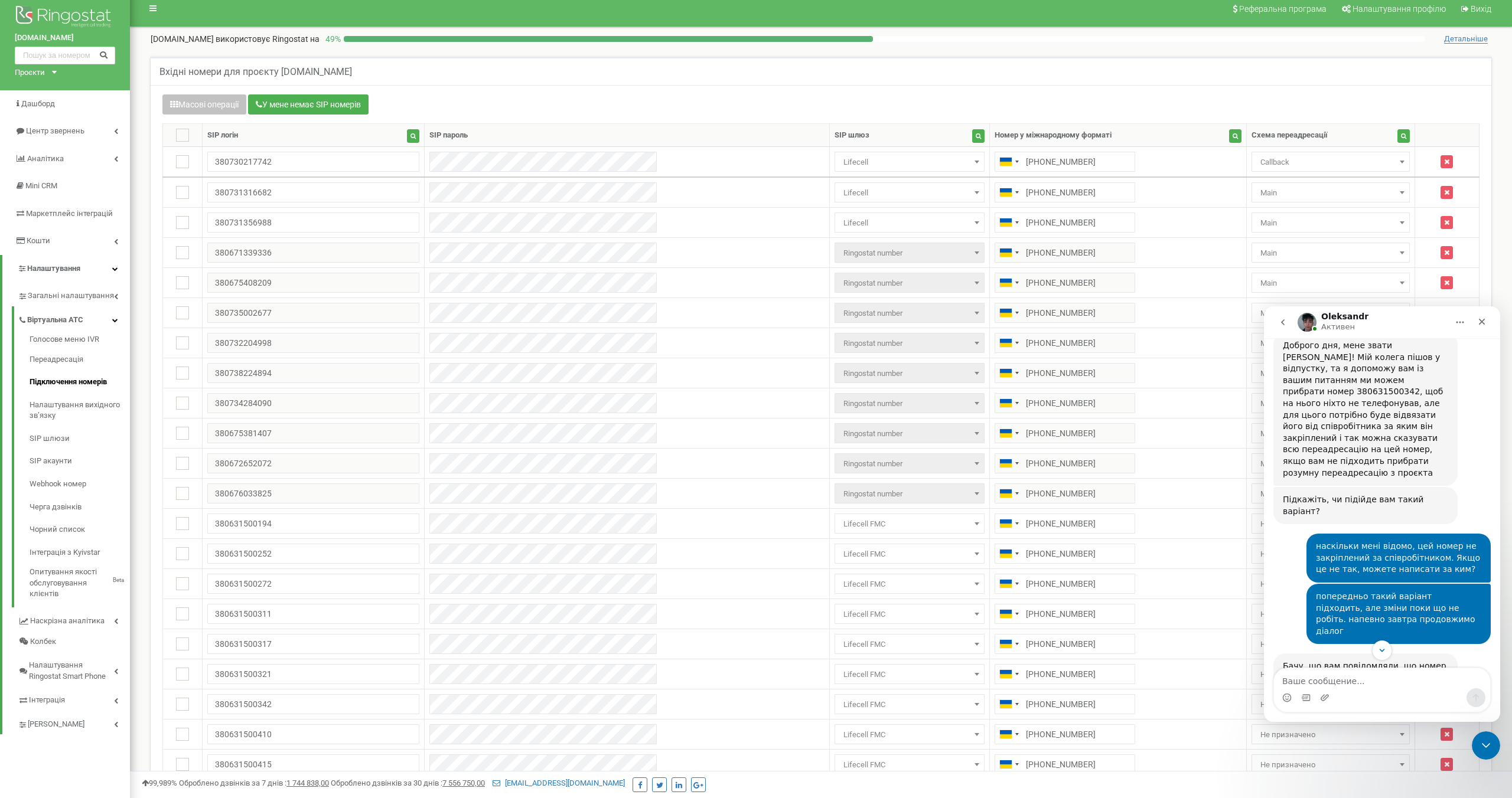
scroll to position [984, 0]
drag, startPoint x: 1403, startPoint y: 321, endPoint x: 1404, endPoint y: 267, distance: 54.0
click html "[PERSON_NAME] каждый день помогает бизнесу эффективнее управлять рекламными бюд…"
click at [1485, 743] on icon "Закрыть службу сообщений Intercom" at bounding box center [1484, 744] width 14 height 14
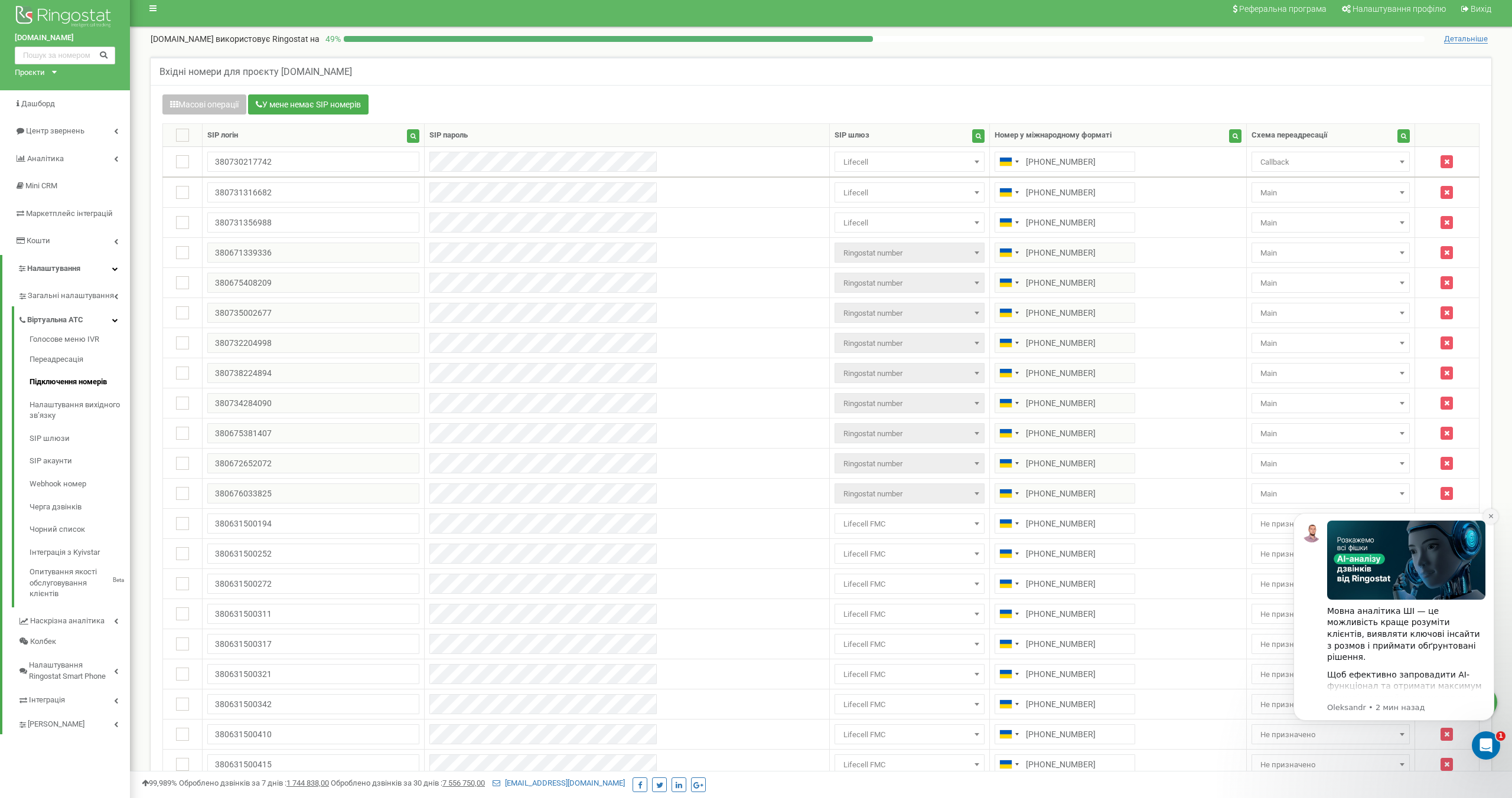
click at [1490, 515] on icon "Dismiss notification" at bounding box center [1490, 516] width 7 height 7
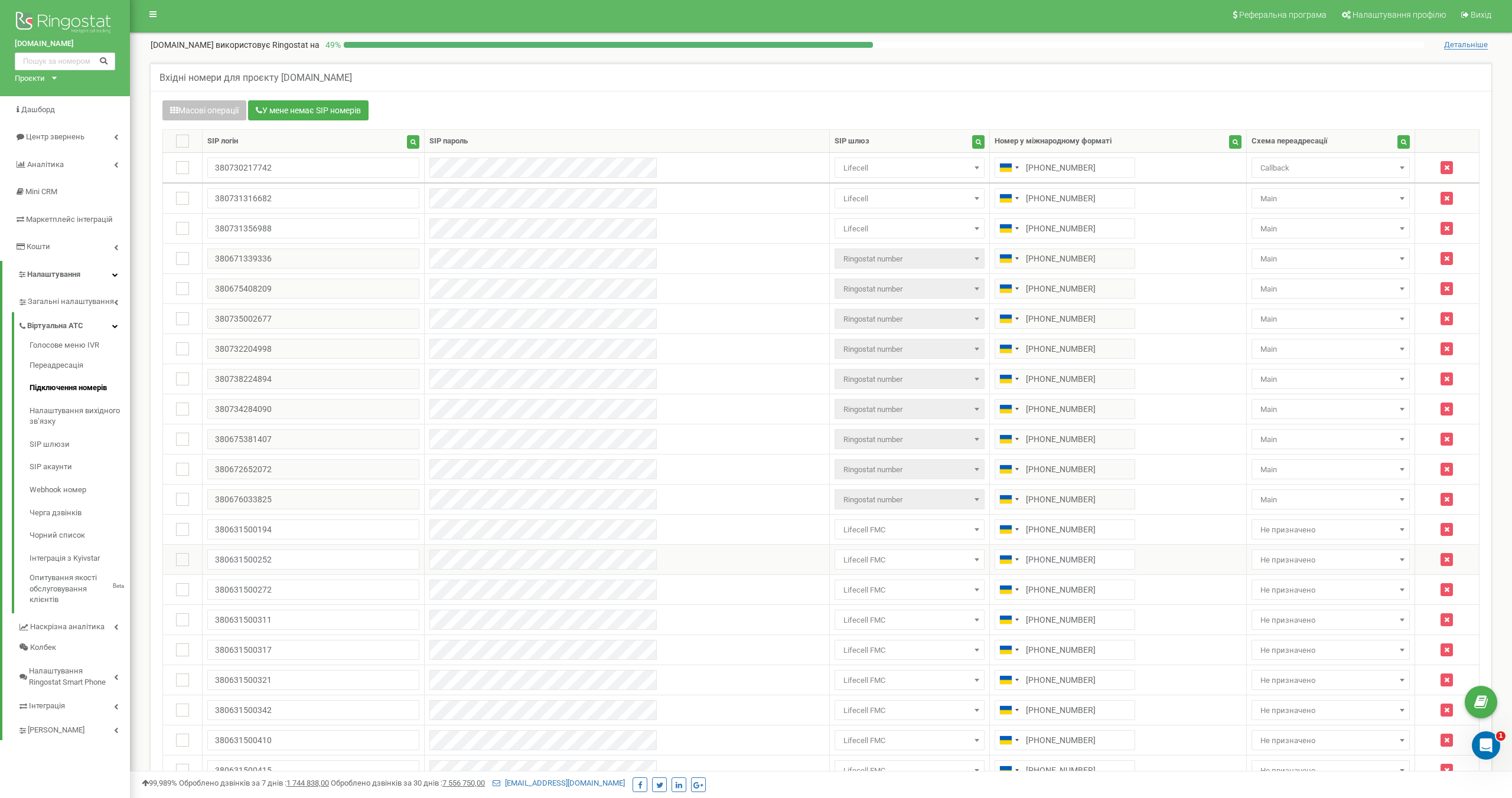
scroll to position [0, 0]
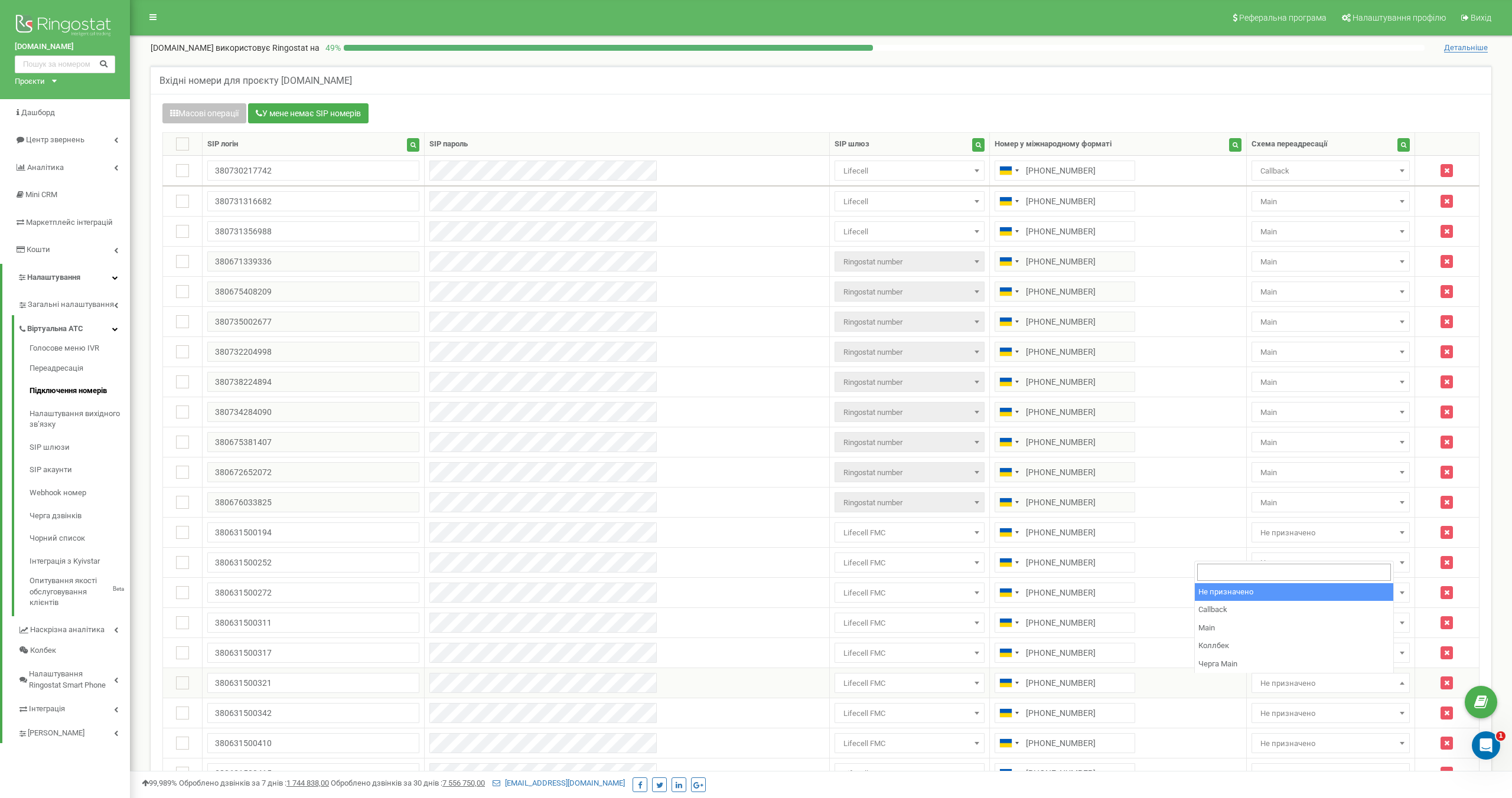
click at [1255, 686] on span "Не призначено" at bounding box center [1330, 683] width 150 height 17
click at [146, 693] on div "Вхідні номери для проєкту [DOMAIN_NAME] Масові операції У мене немає SIP номері…" at bounding box center [821, 583] width 1358 height 1037
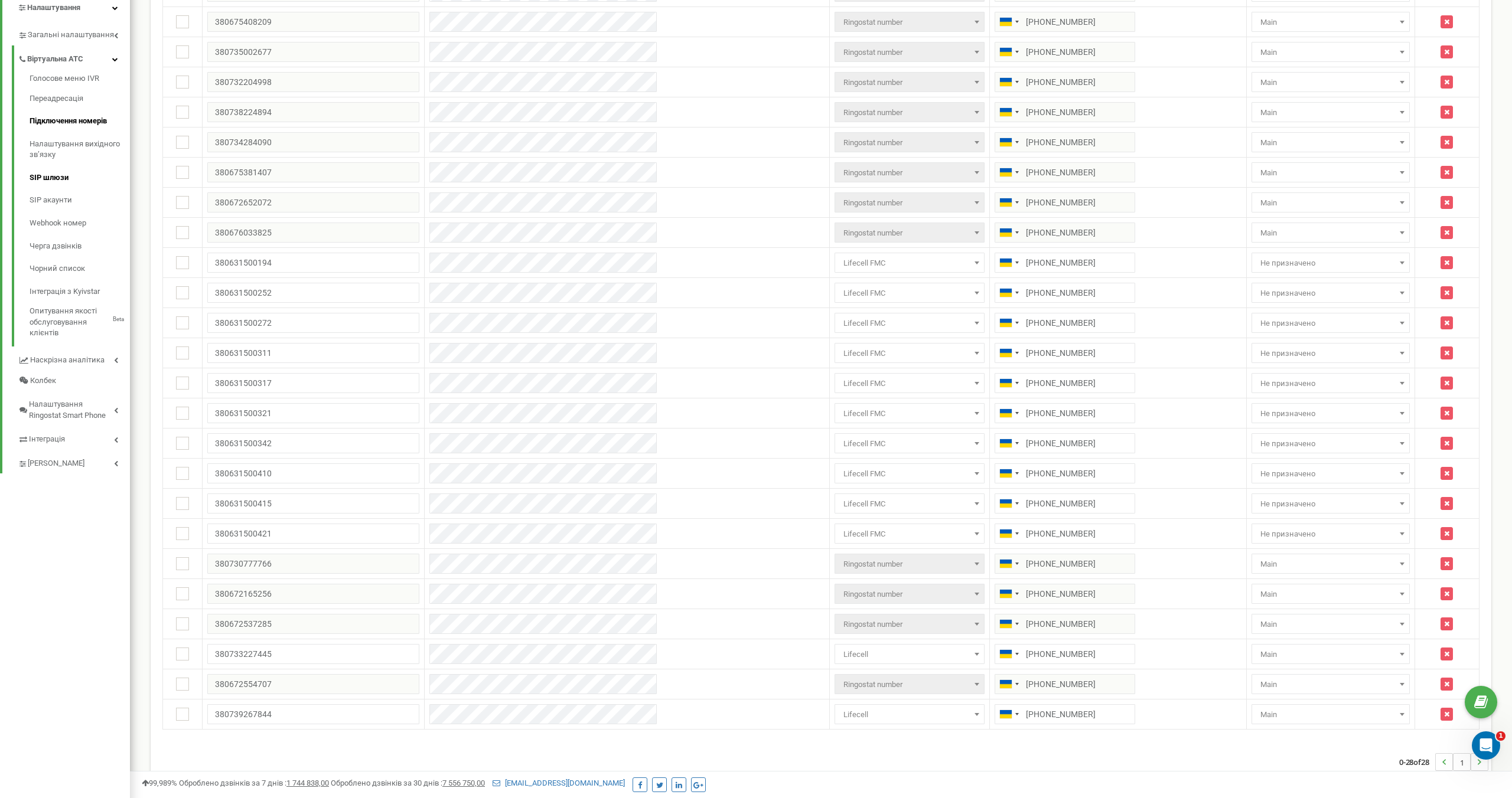
scroll to position [268, 0]
click at [67, 102] on link "Переадресація" at bounding box center [80, 101] width 100 height 23
